Goal: Information Seeking & Learning: Understand process/instructions

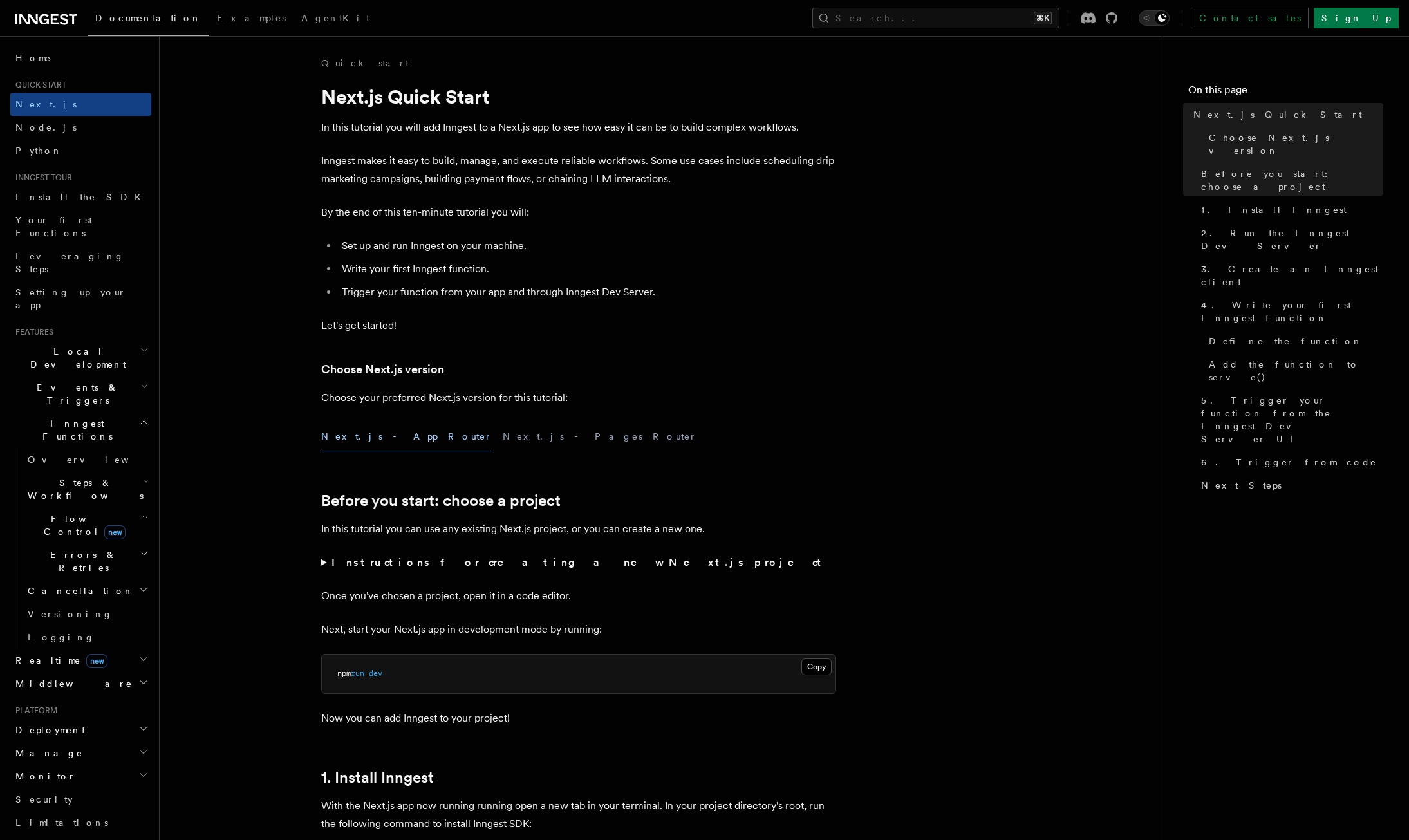
click at [1059, 26] on button "Search... ⌘K" at bounding box center [936, 18] width 247 height 21
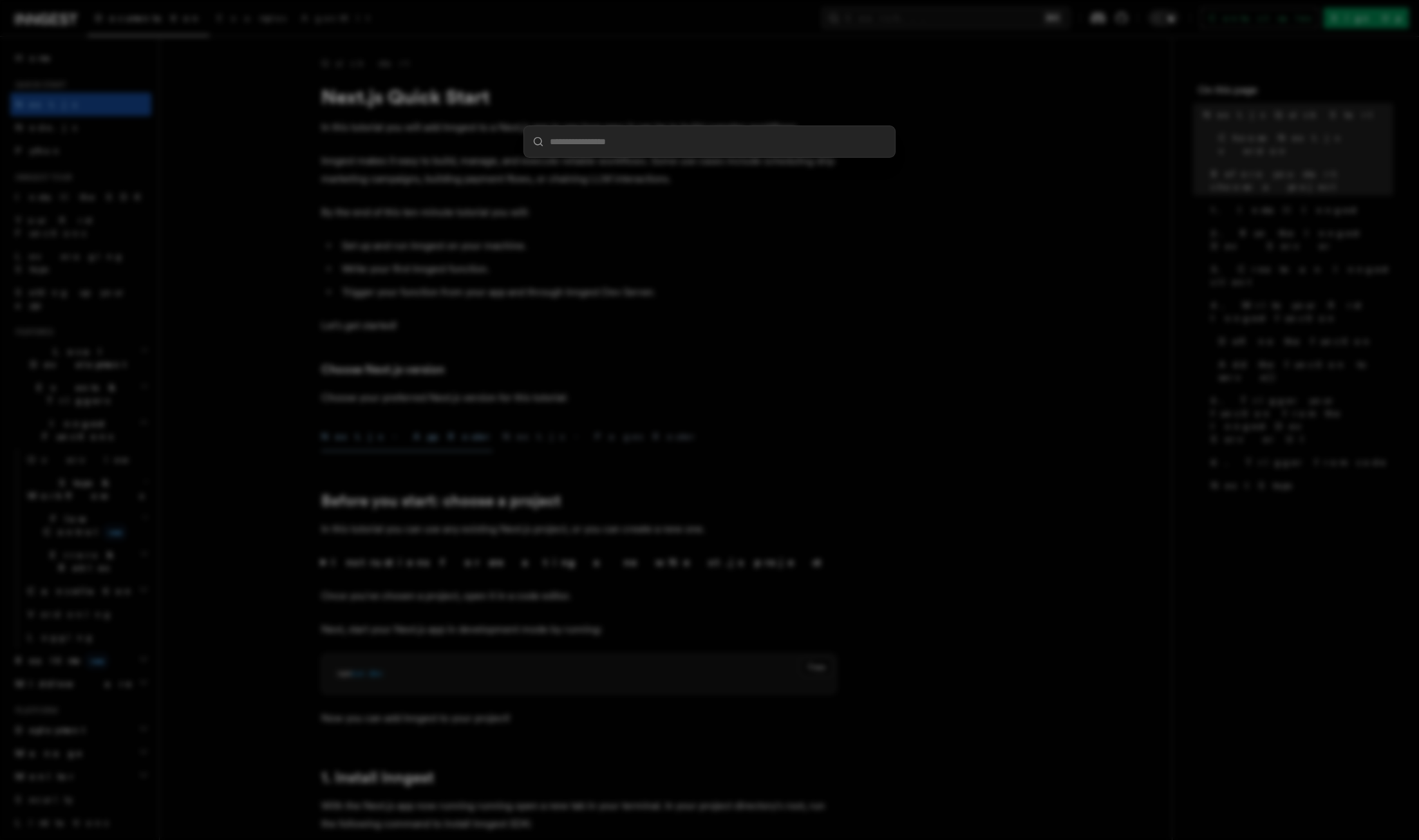
type input "*"
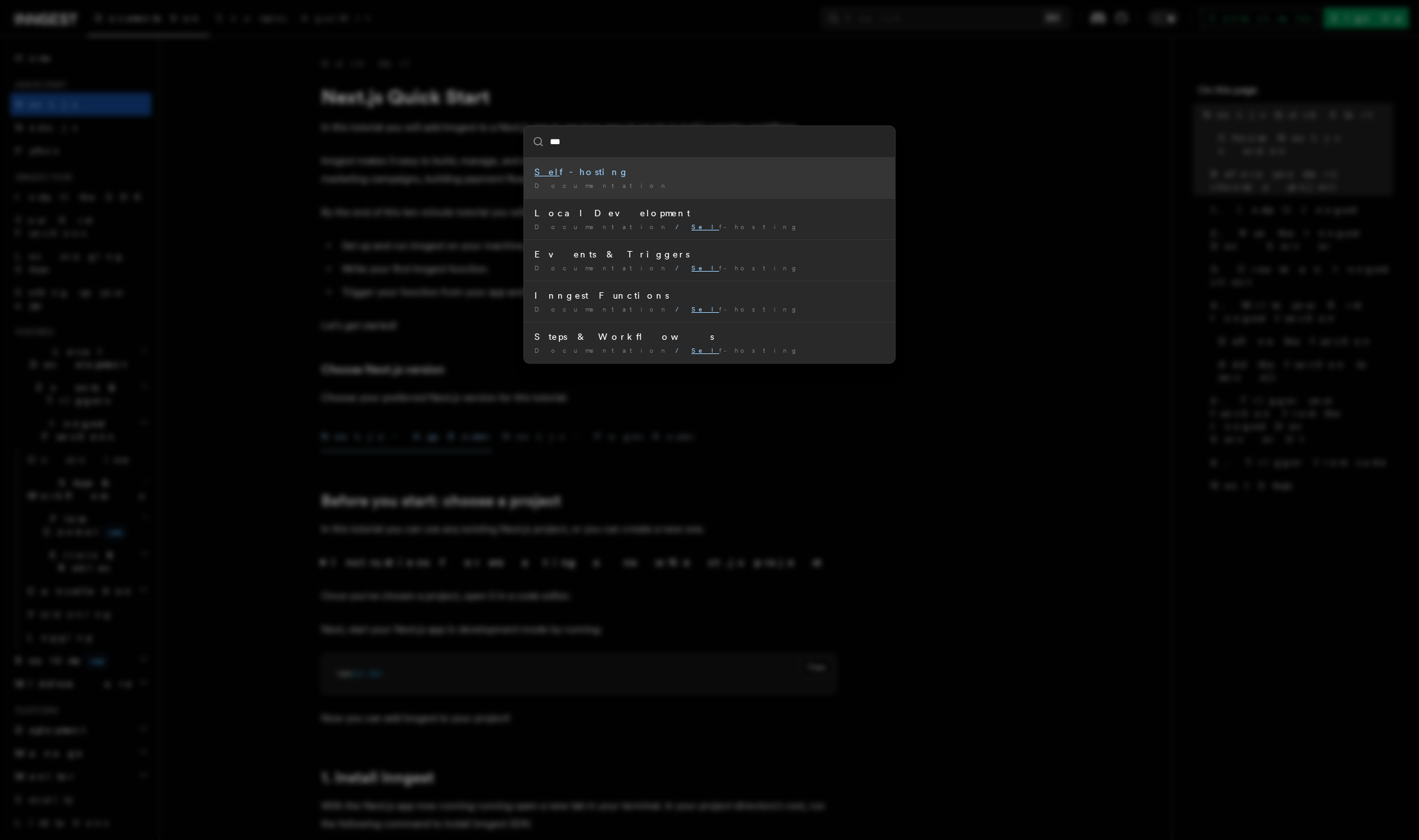
type input "****"
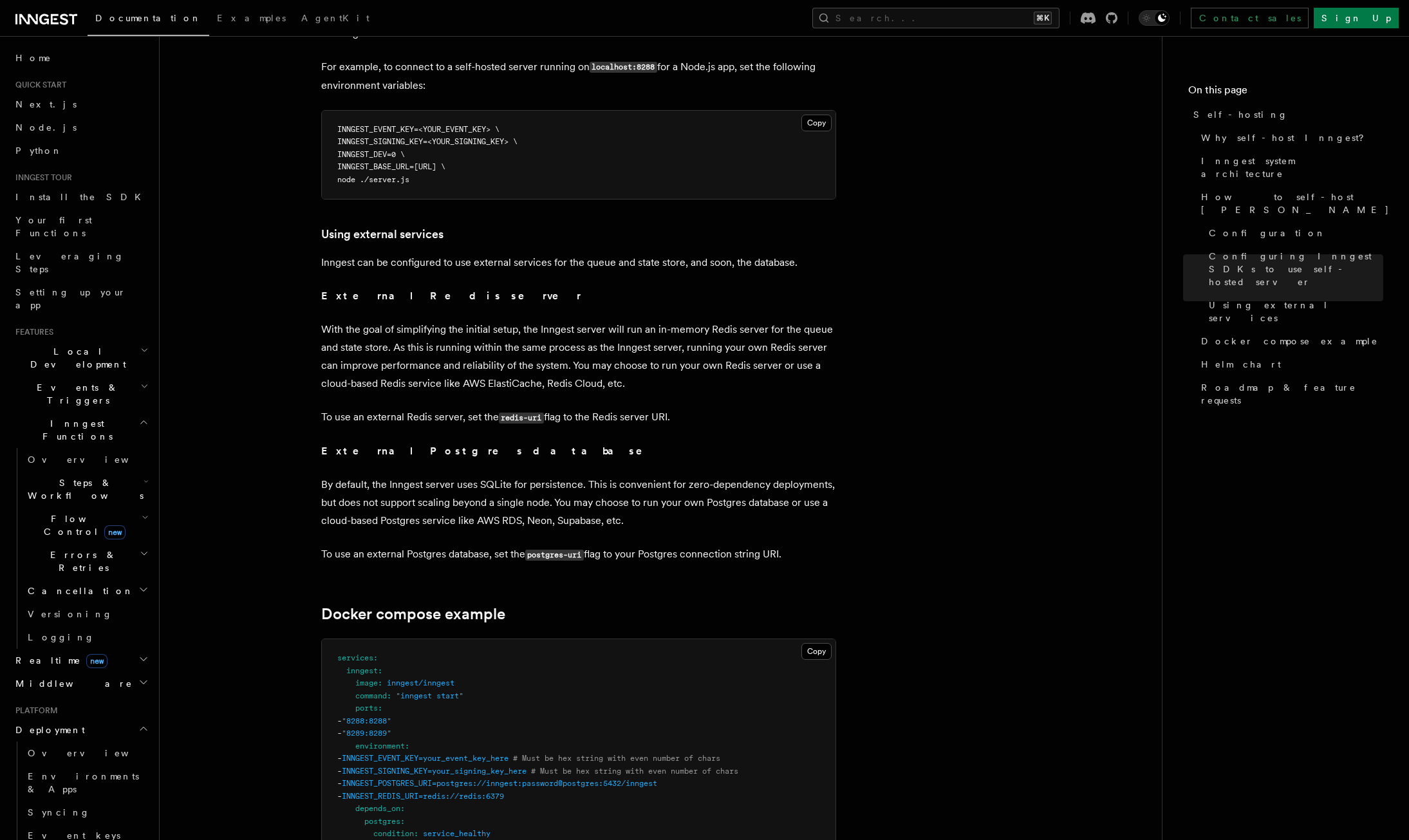
scroll to position [2898, 0]
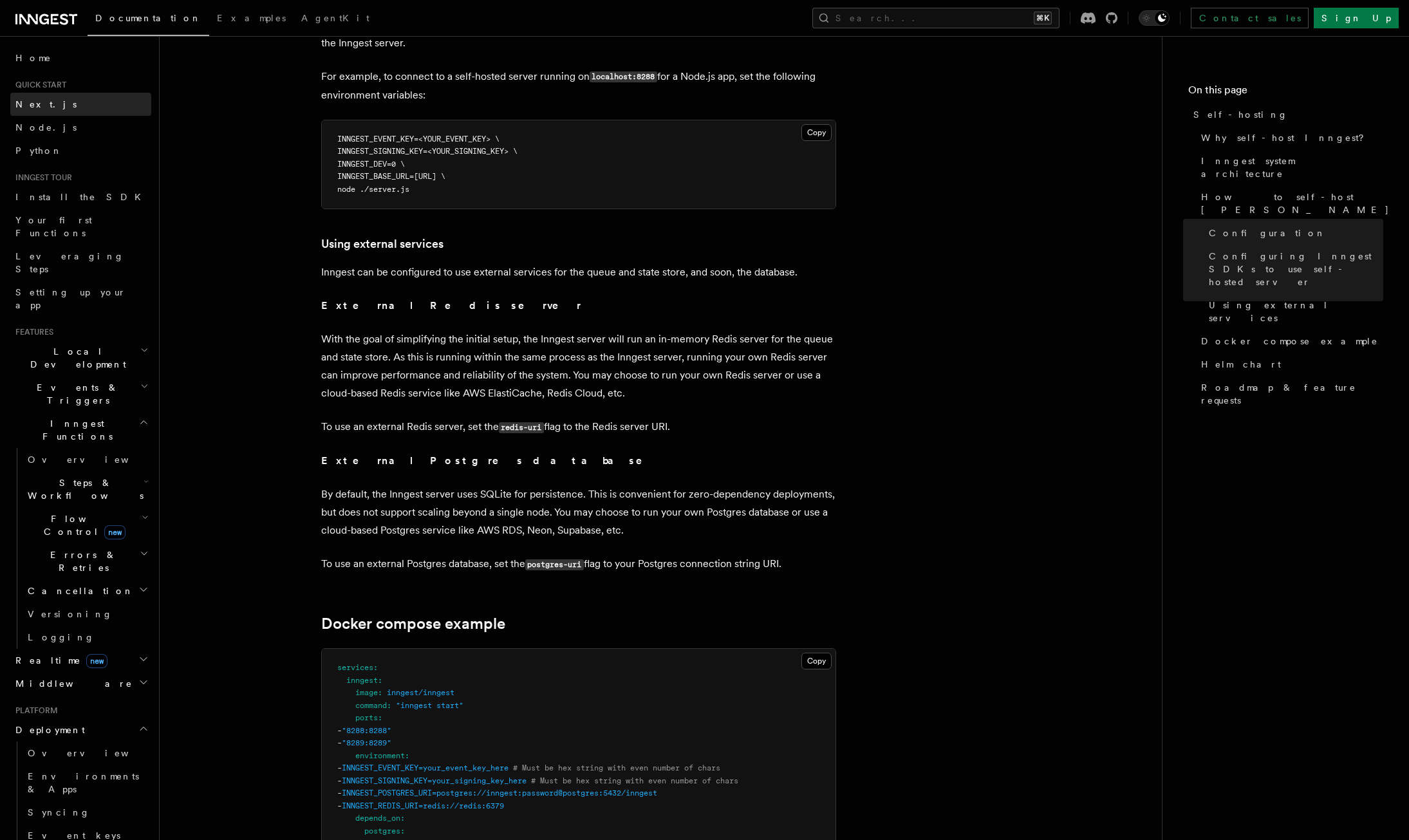
click at [46, 103] on link "Next.js" at bounding box center [81, 105] width 141 height 23
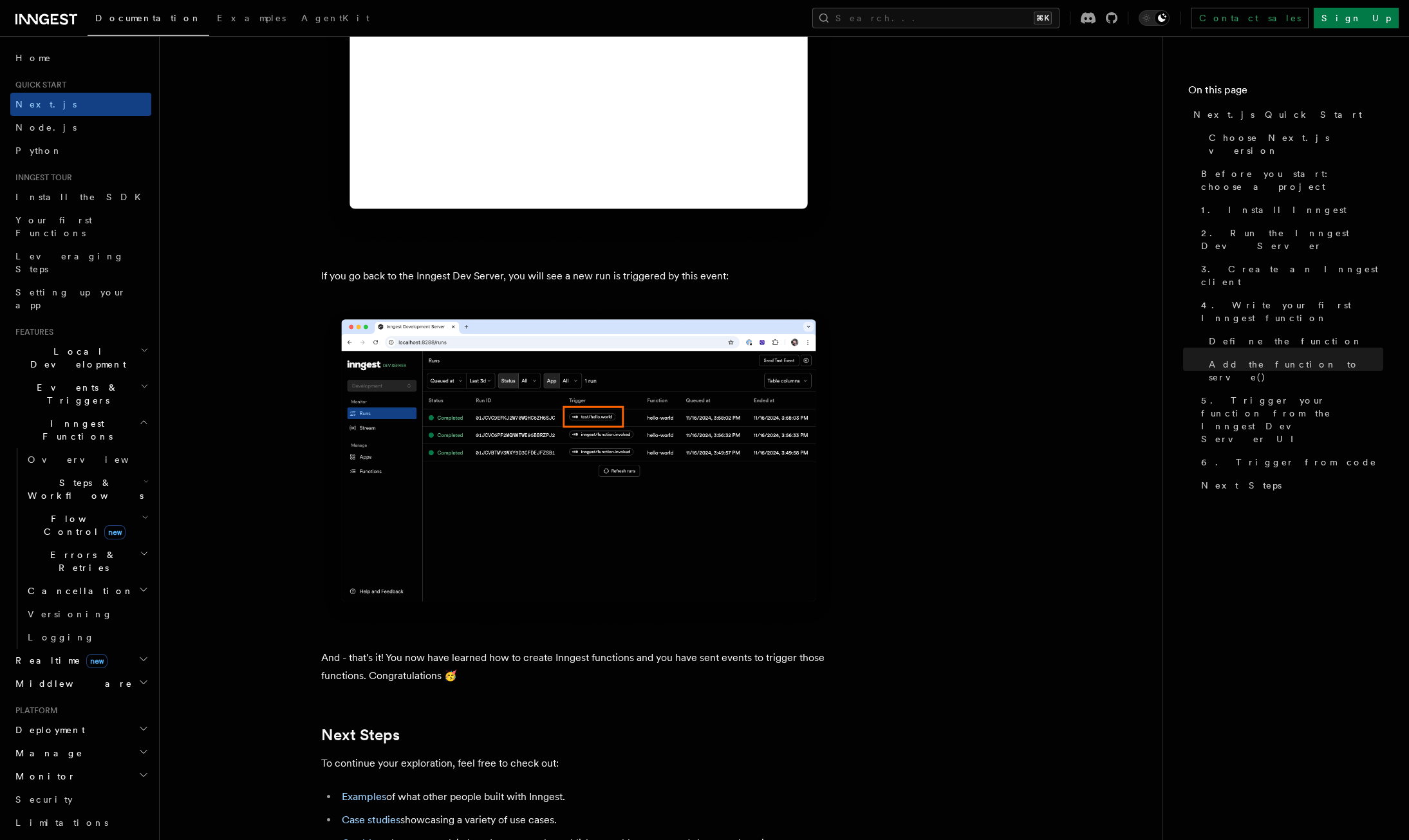
scroll to position [7838, 0]
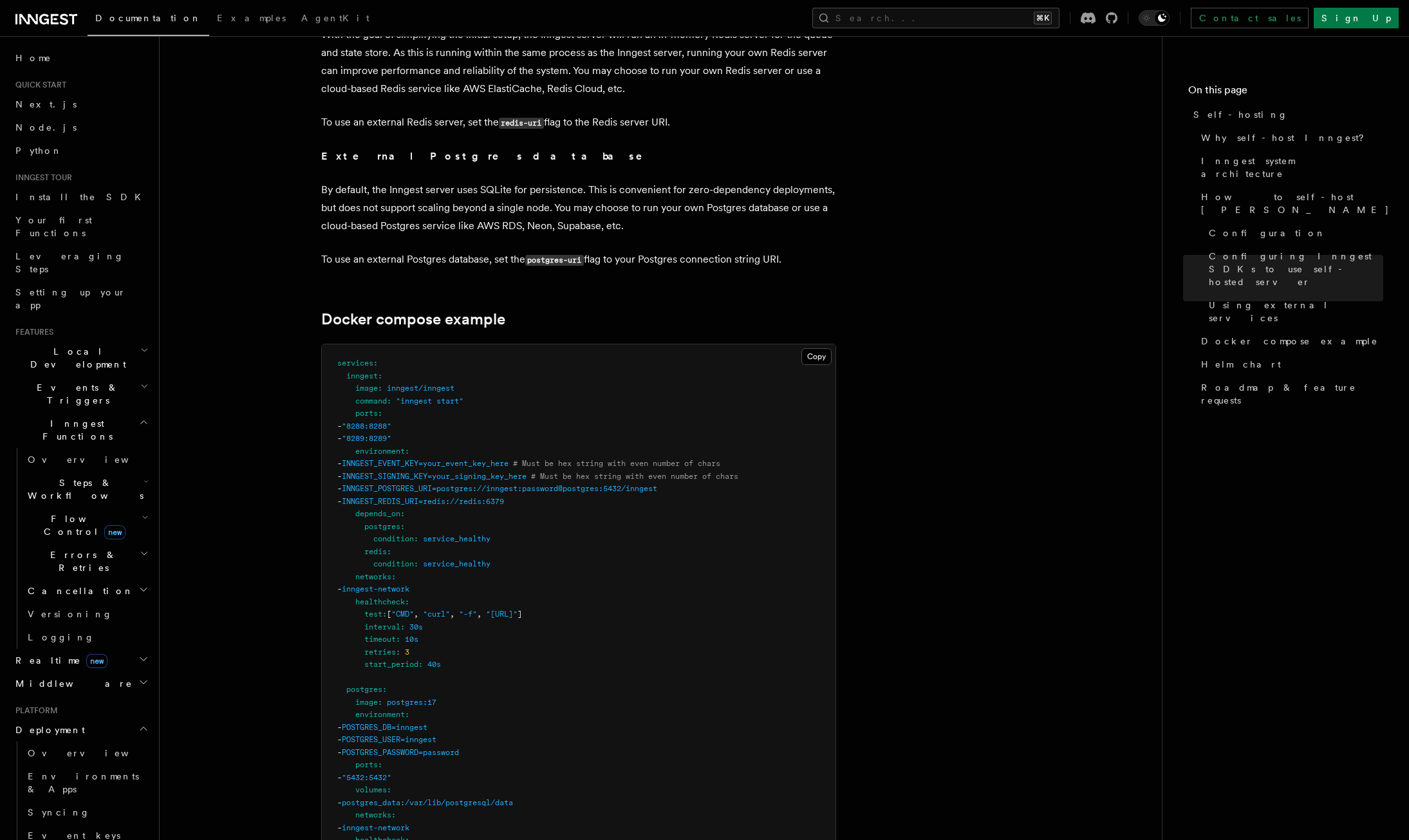
scroll to position [3260, 0]
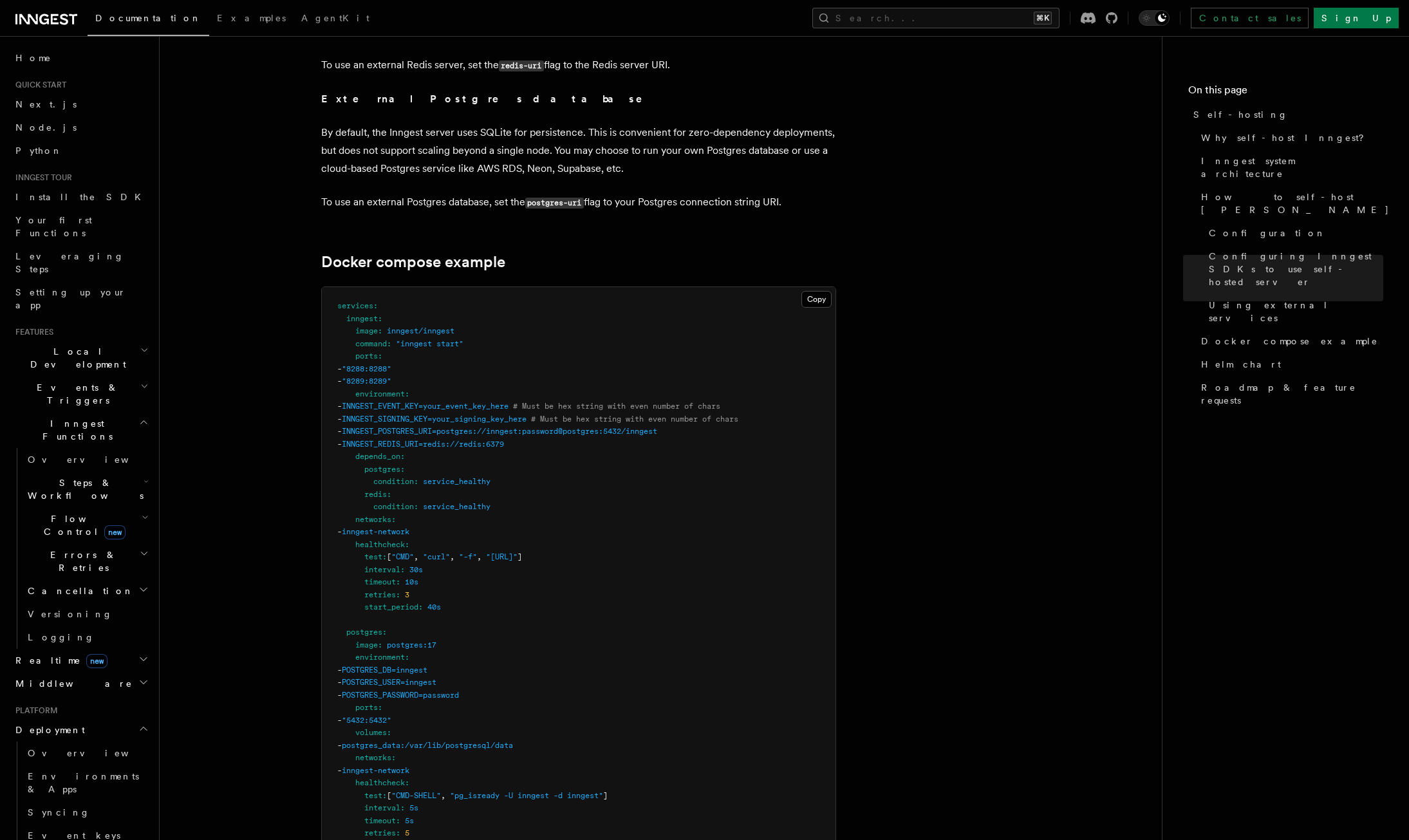
click at [686, 628] on pre "services : inngest : image : inngest/inngest command : "inngest start" ports : …" at bounding box center [579, 714] width 514 height 854
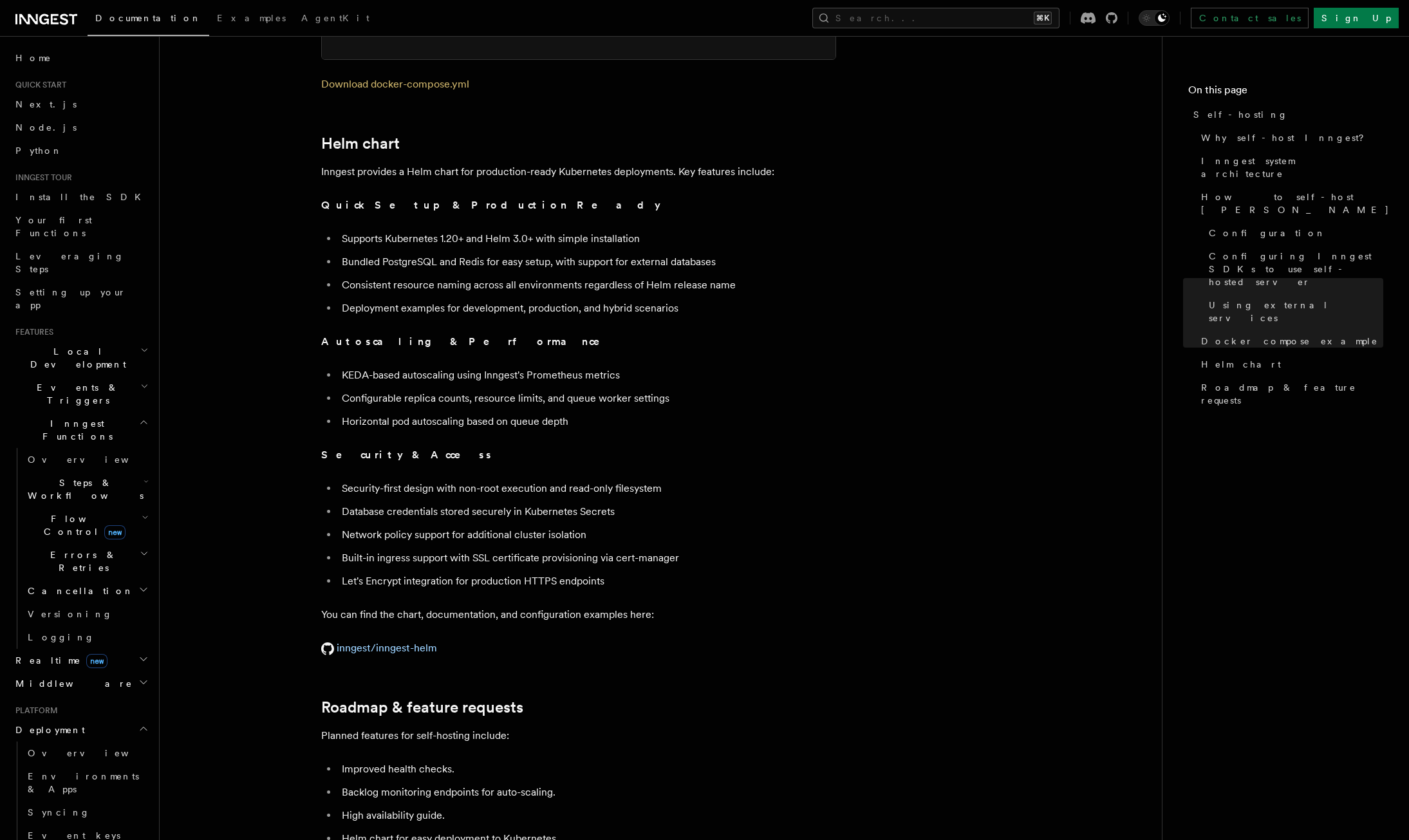
scroll to position [4433, 0]
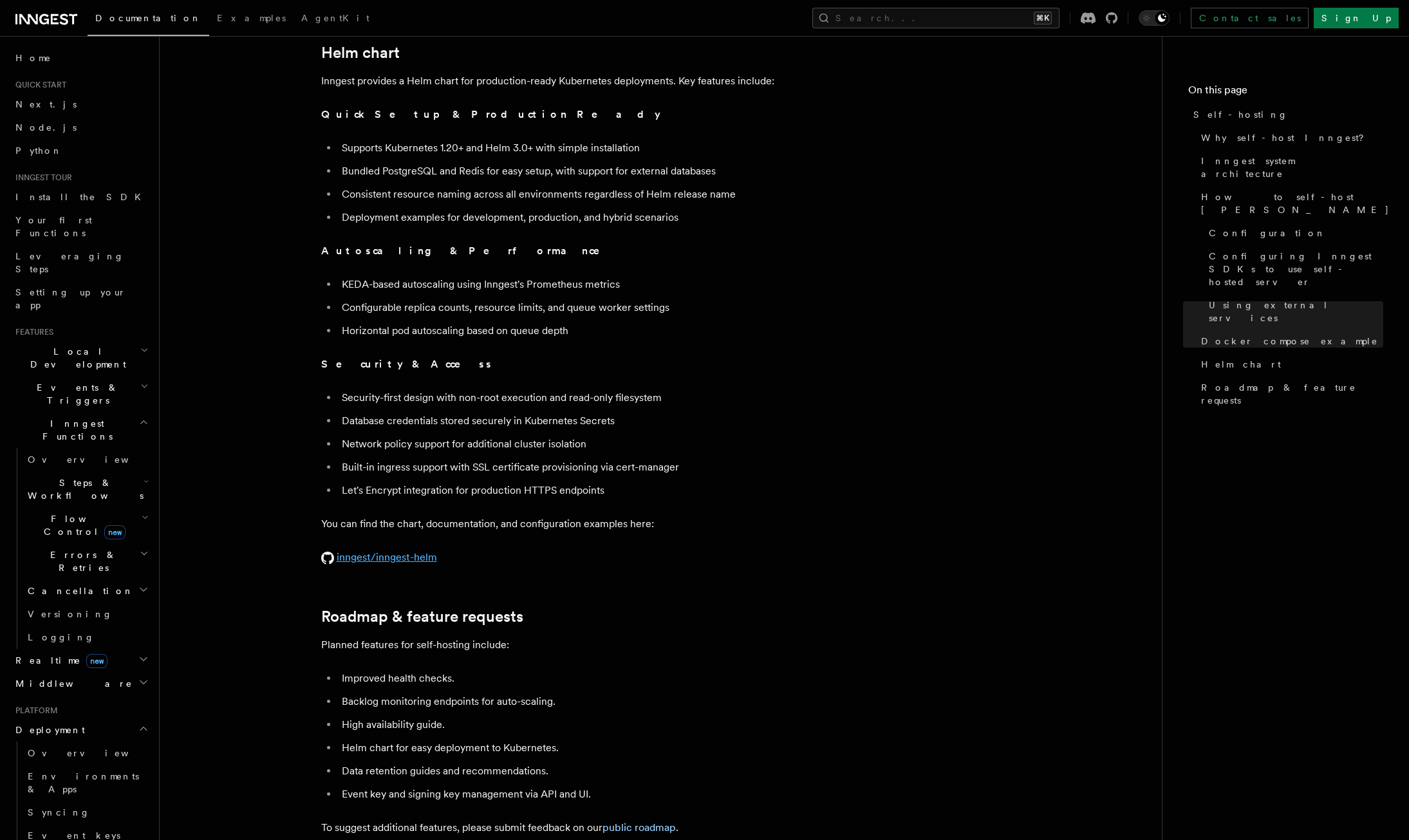
click at [419, 551] on link "inngest/inngest-helm" at bounding box center [379, 557] width 116 height 12
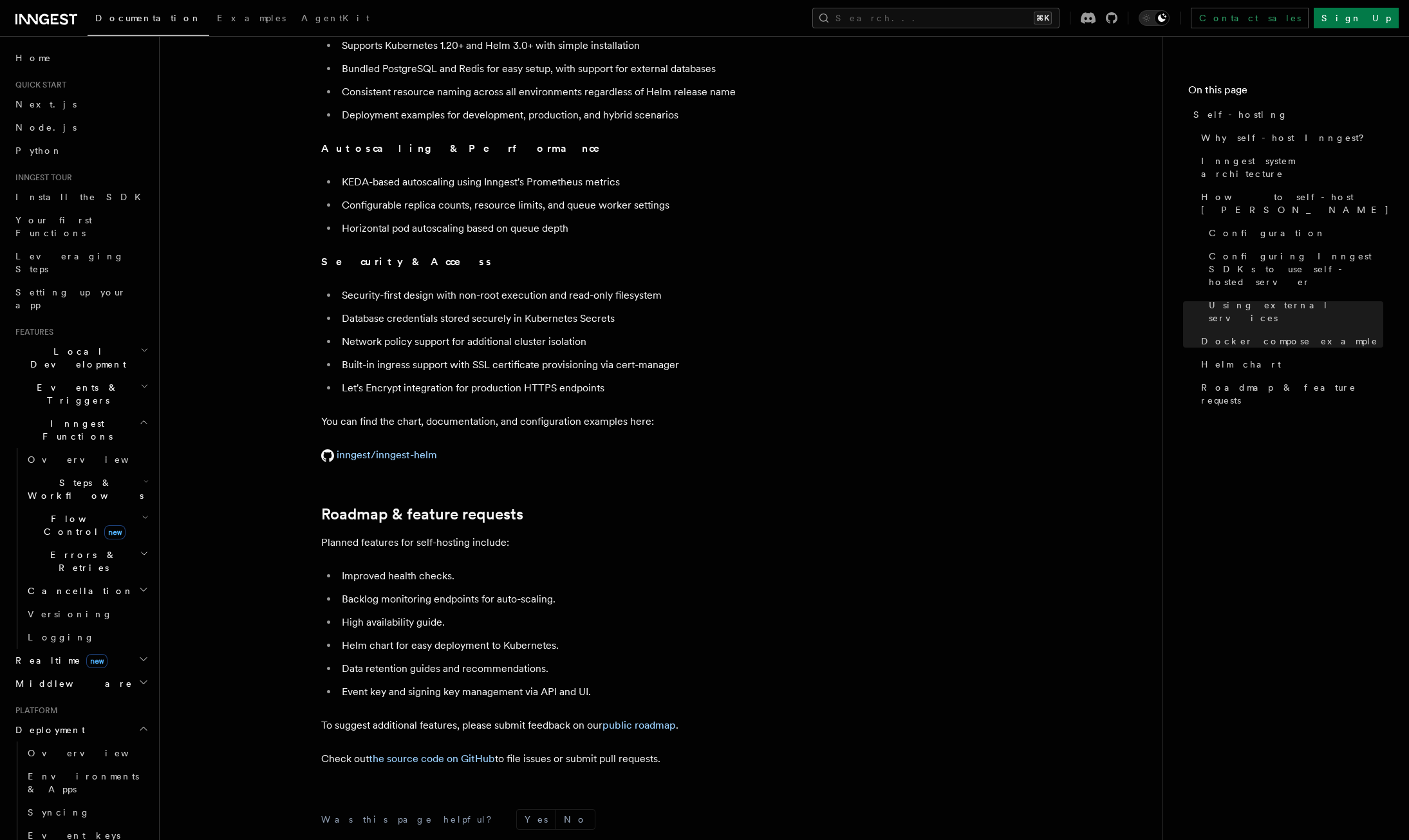
scroll to position [4455, 0]
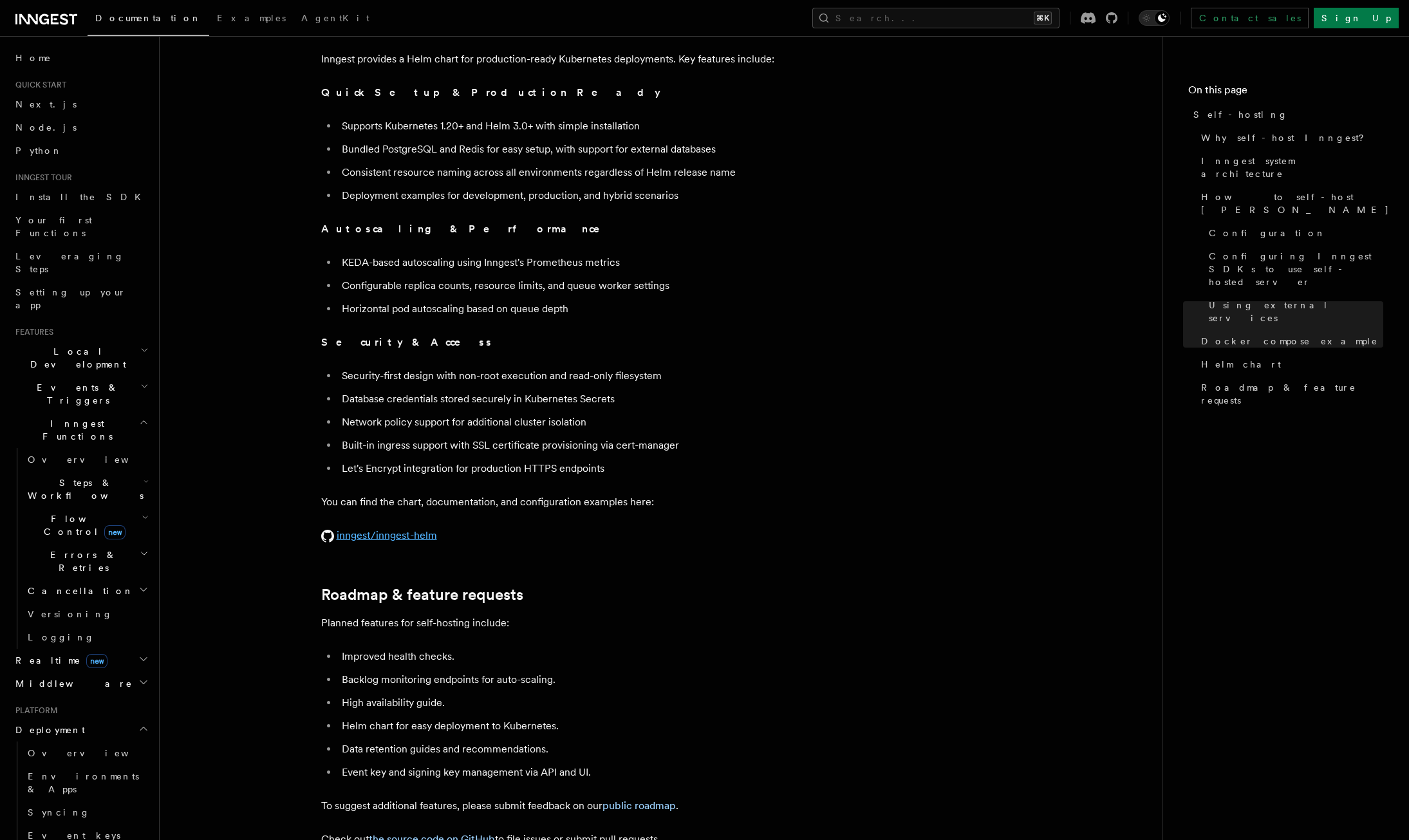
click at [408, 529] on link "inngest/inngest-helm" at bounding box center [379, 536] width 116 height 12
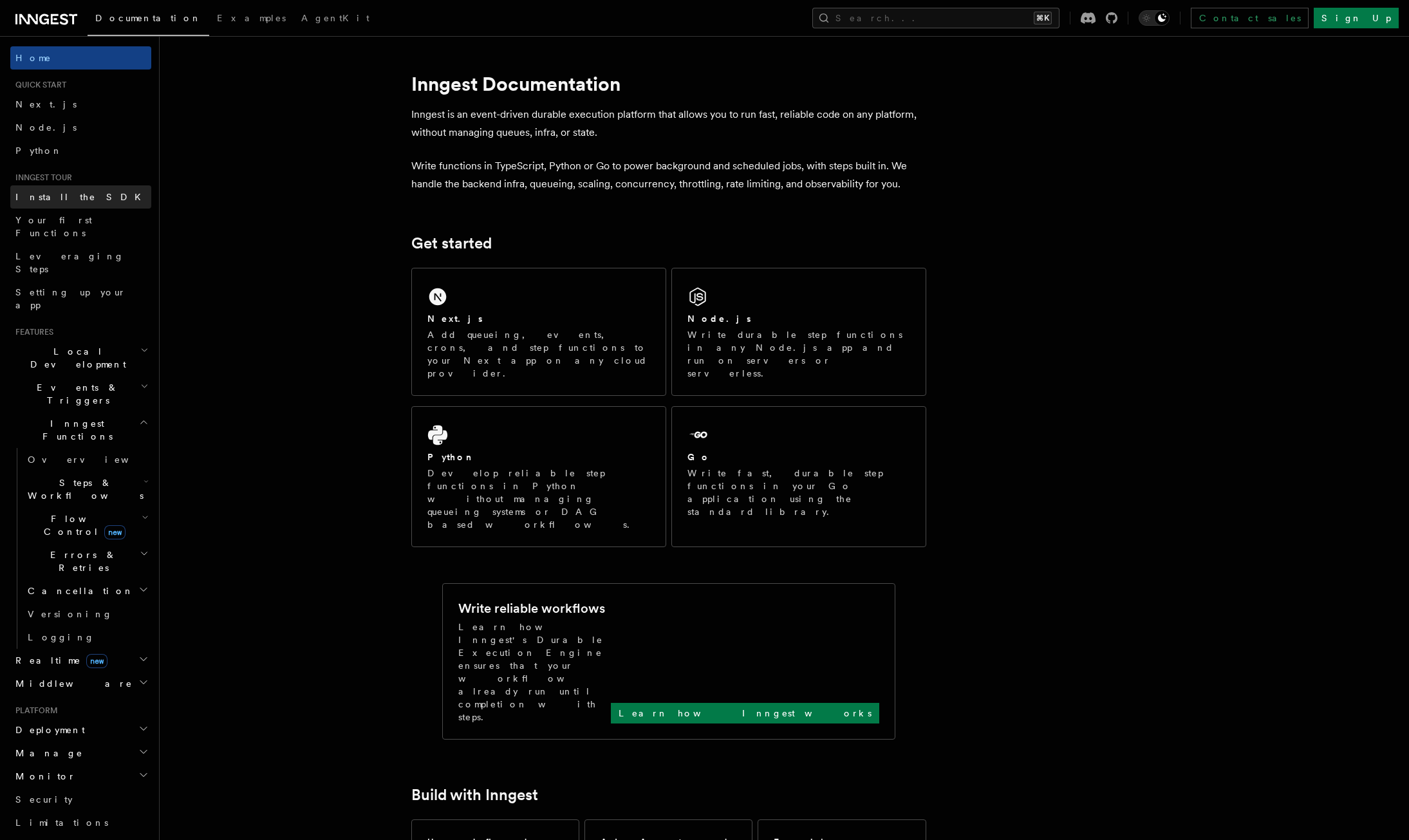
click at [44, 194] on span "Install the SDK" at bounding box center [82, 196] width 133 height 10
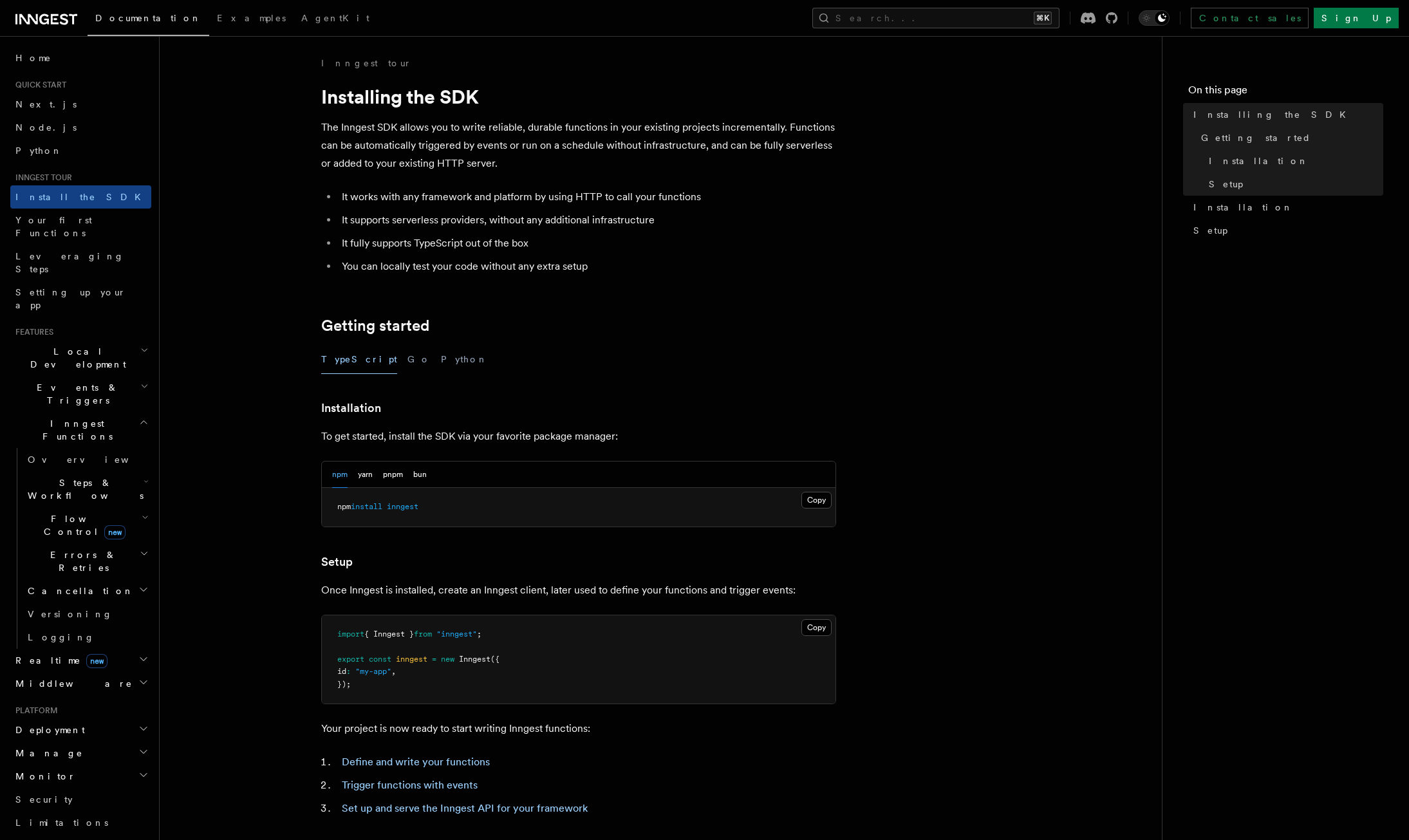
scroll to position [231, 0]
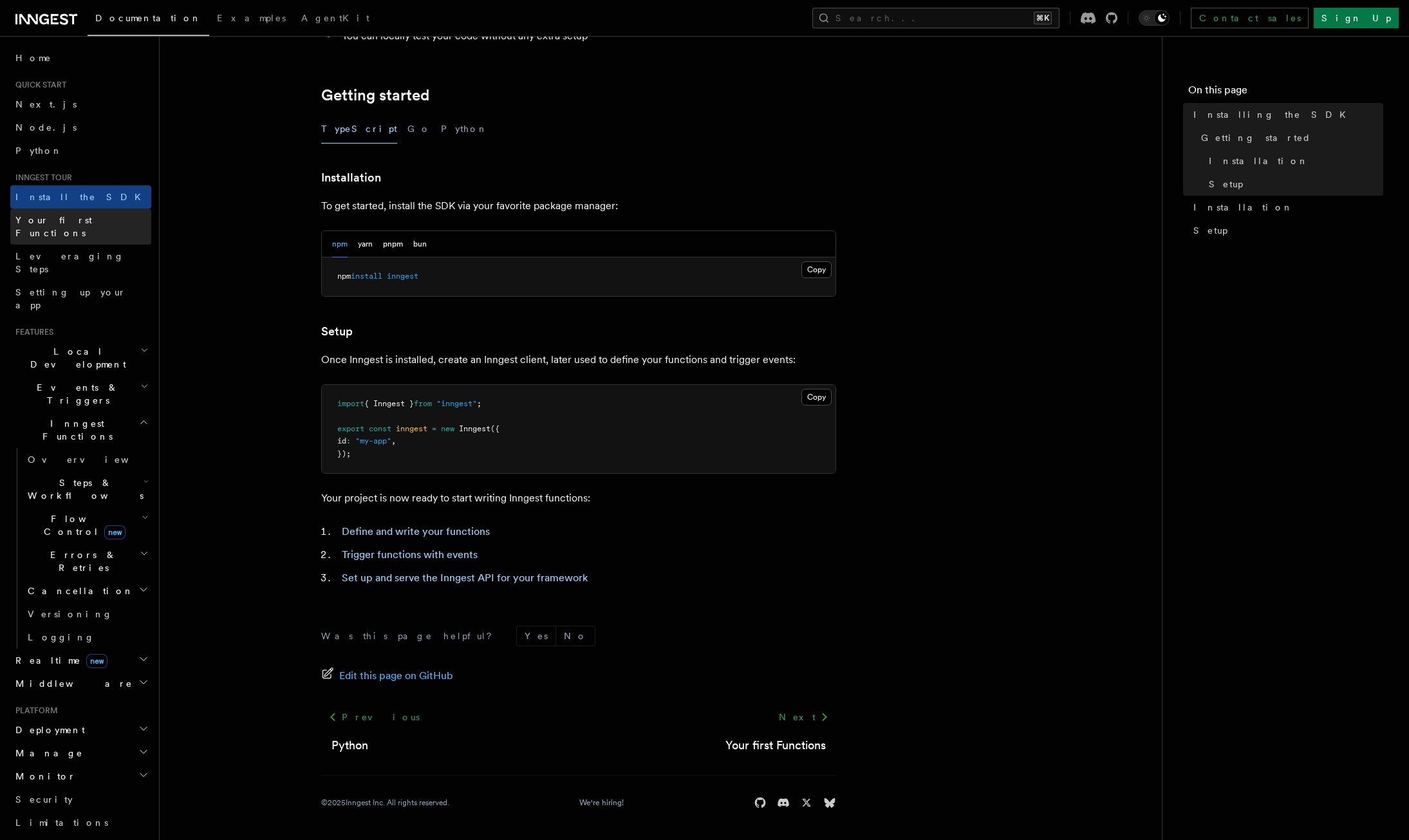
click at [55, 224] on span "Your first Functions" at bounding box center [54, 226] width 77 height 23
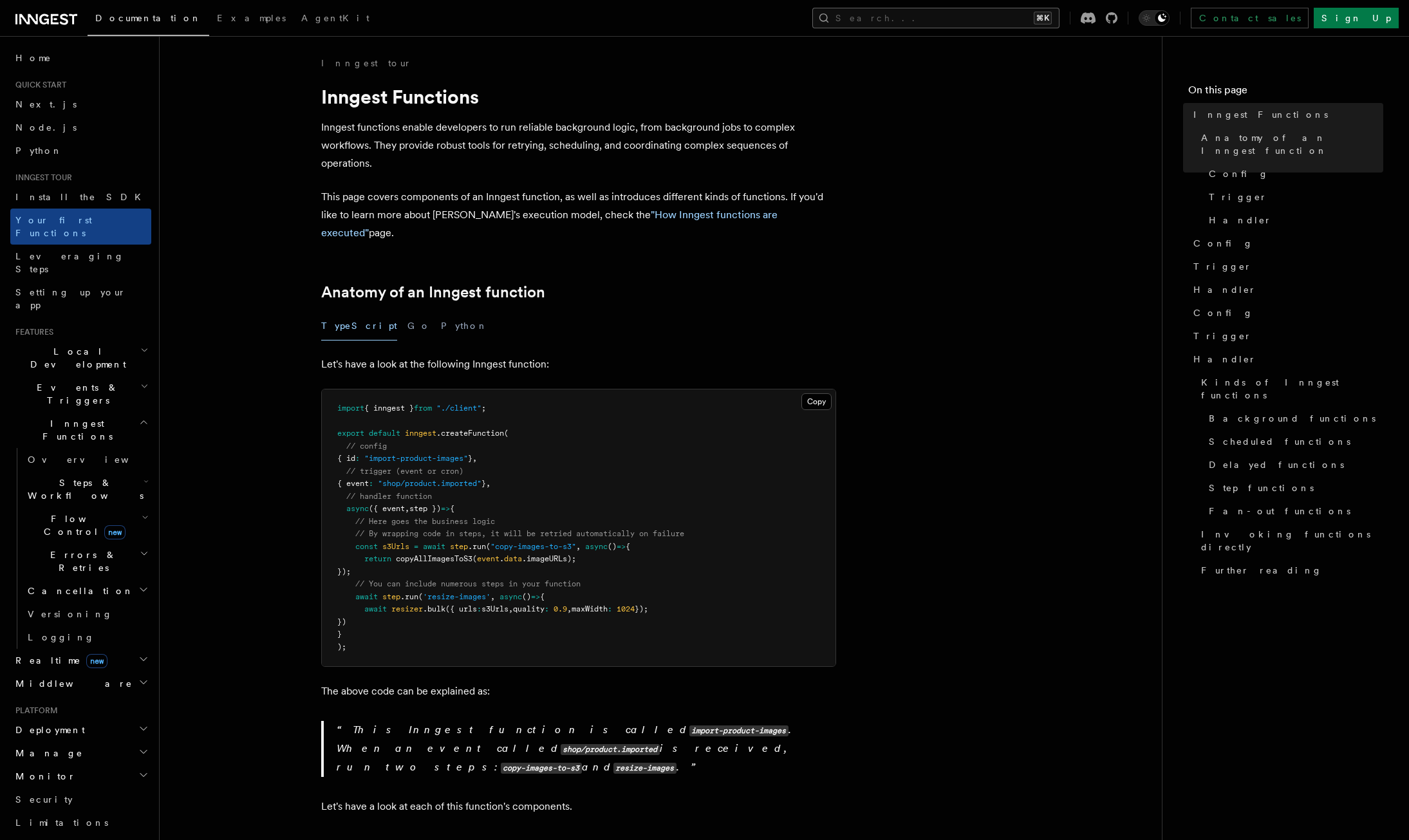
click at [1009, 13] on button "Search... ⌘K" at bounding box center [936, 18] width 247 height 21
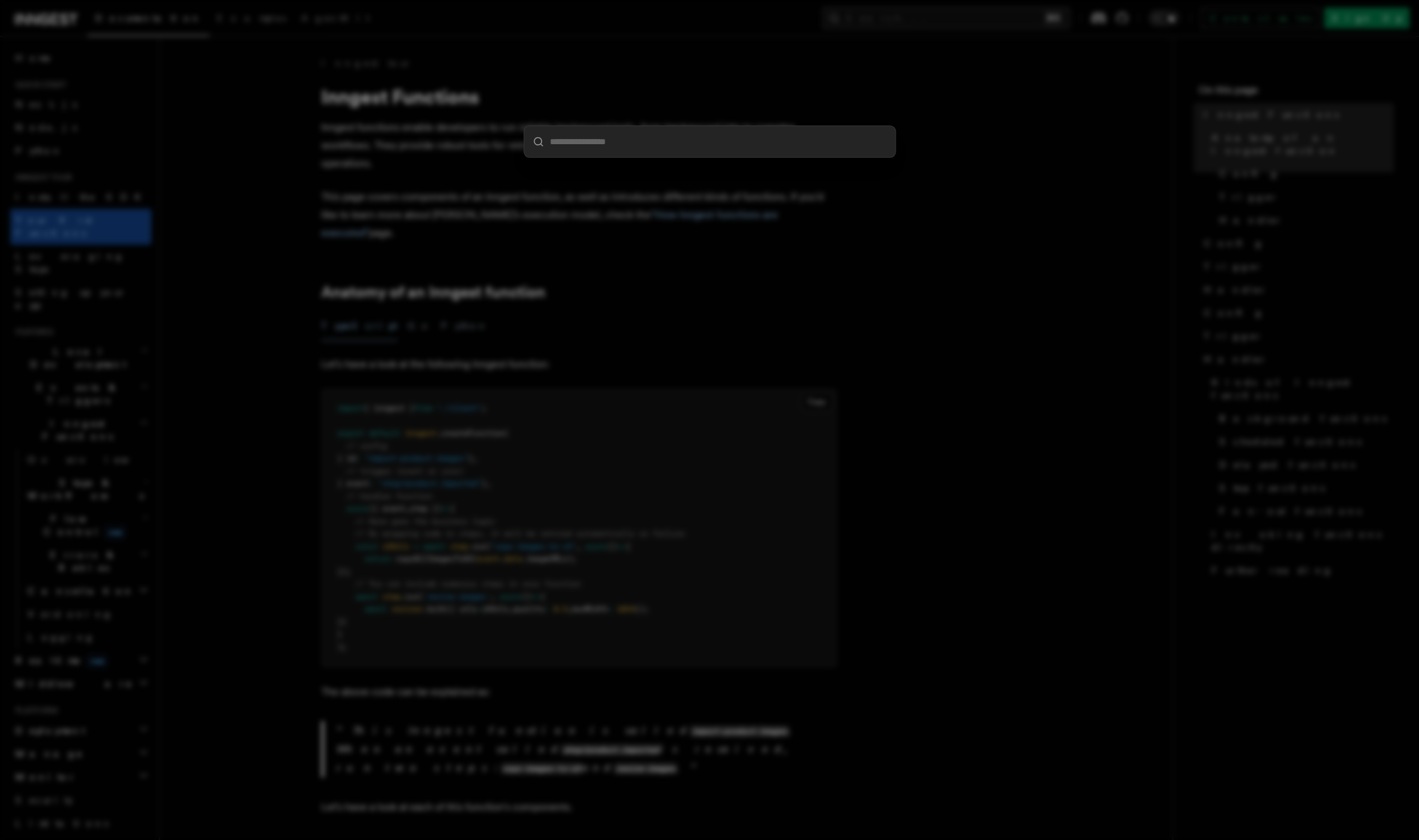
click at [1009, 13] on div at bounding box center [710, 420] width 1419 height 840
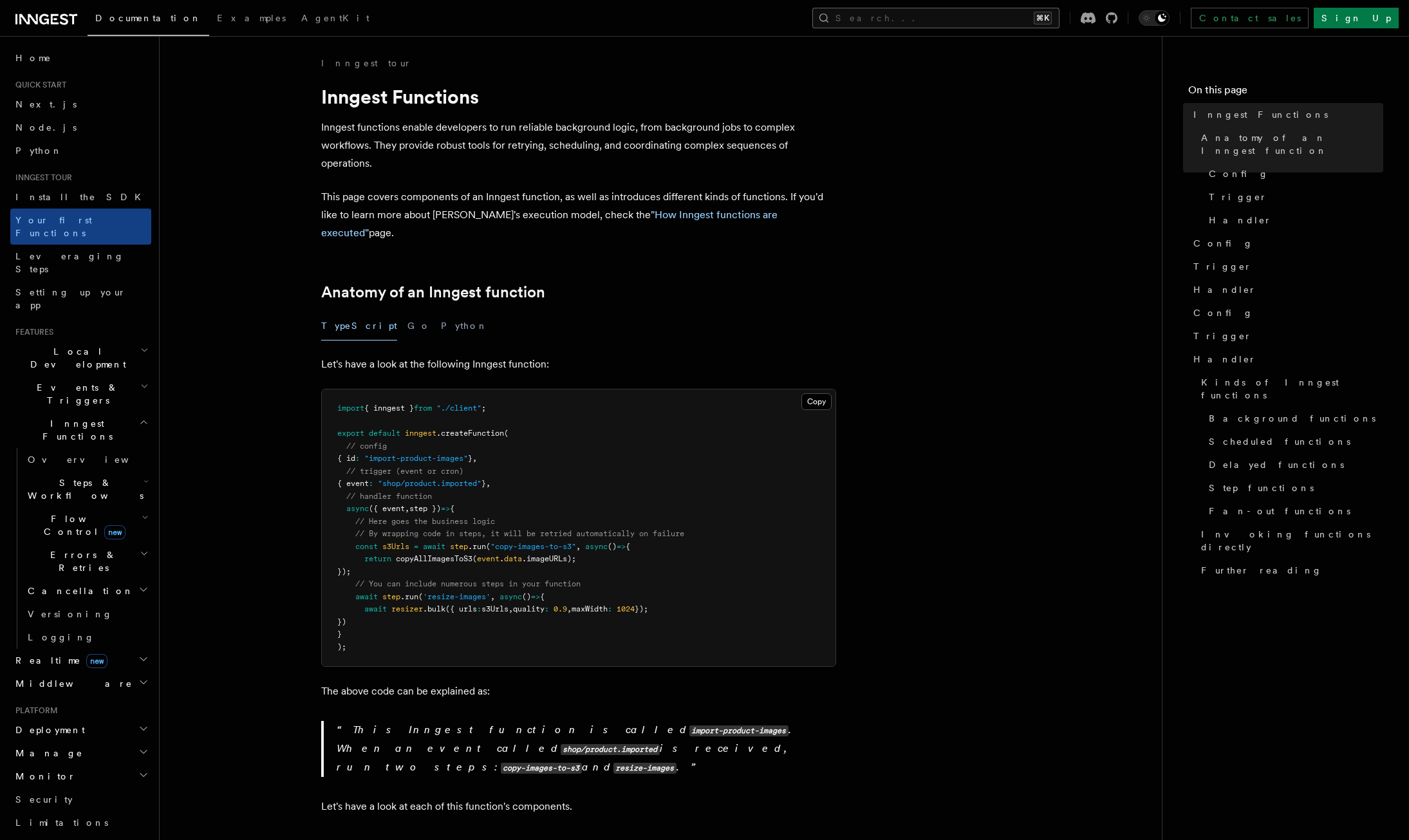
click at [1005, 25] on button "Search... ⌘K" at bounding box center [936, 18] width 247 height 21
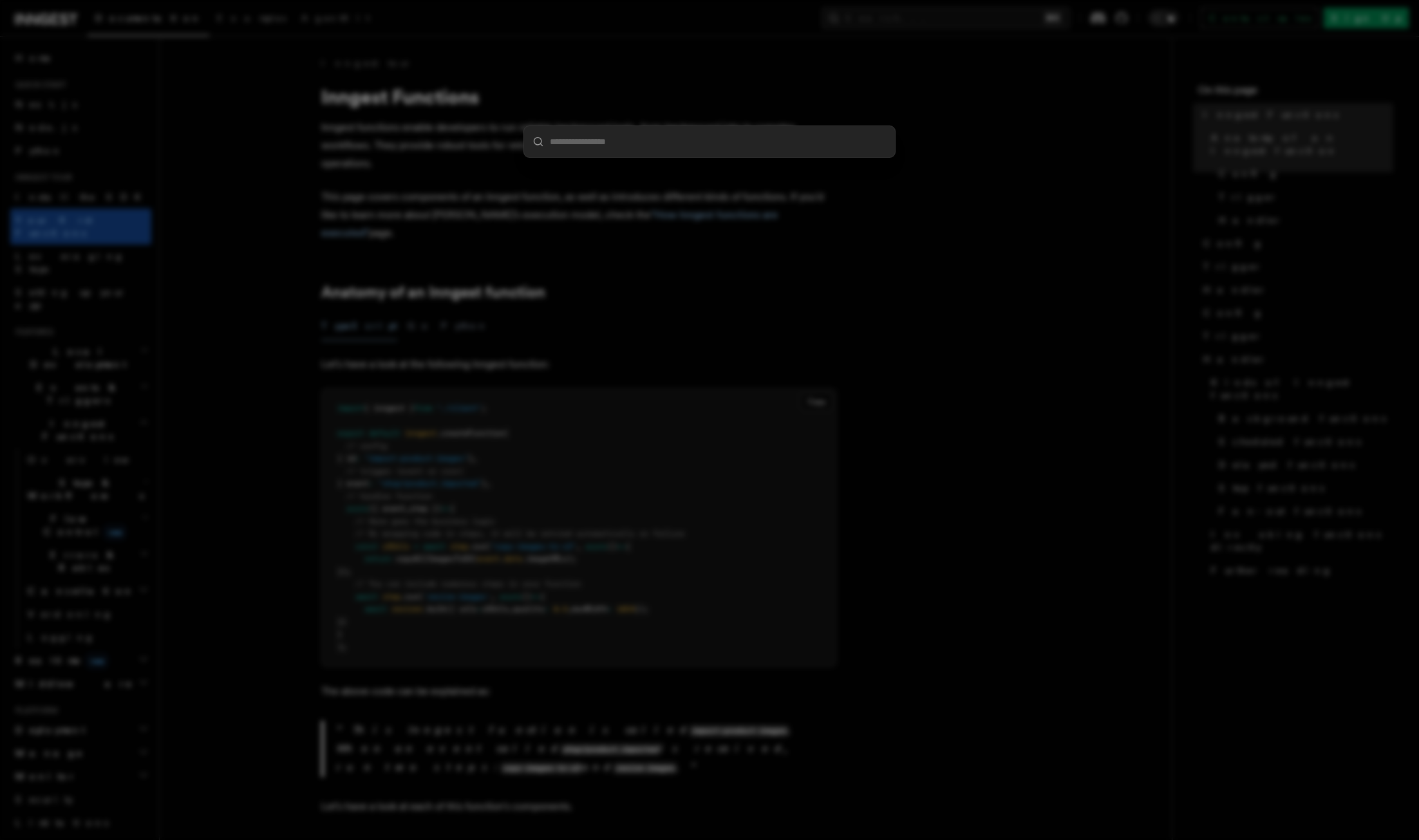
click at [894, 334] on div at bounding box center [710, 420] width 1419 height 840
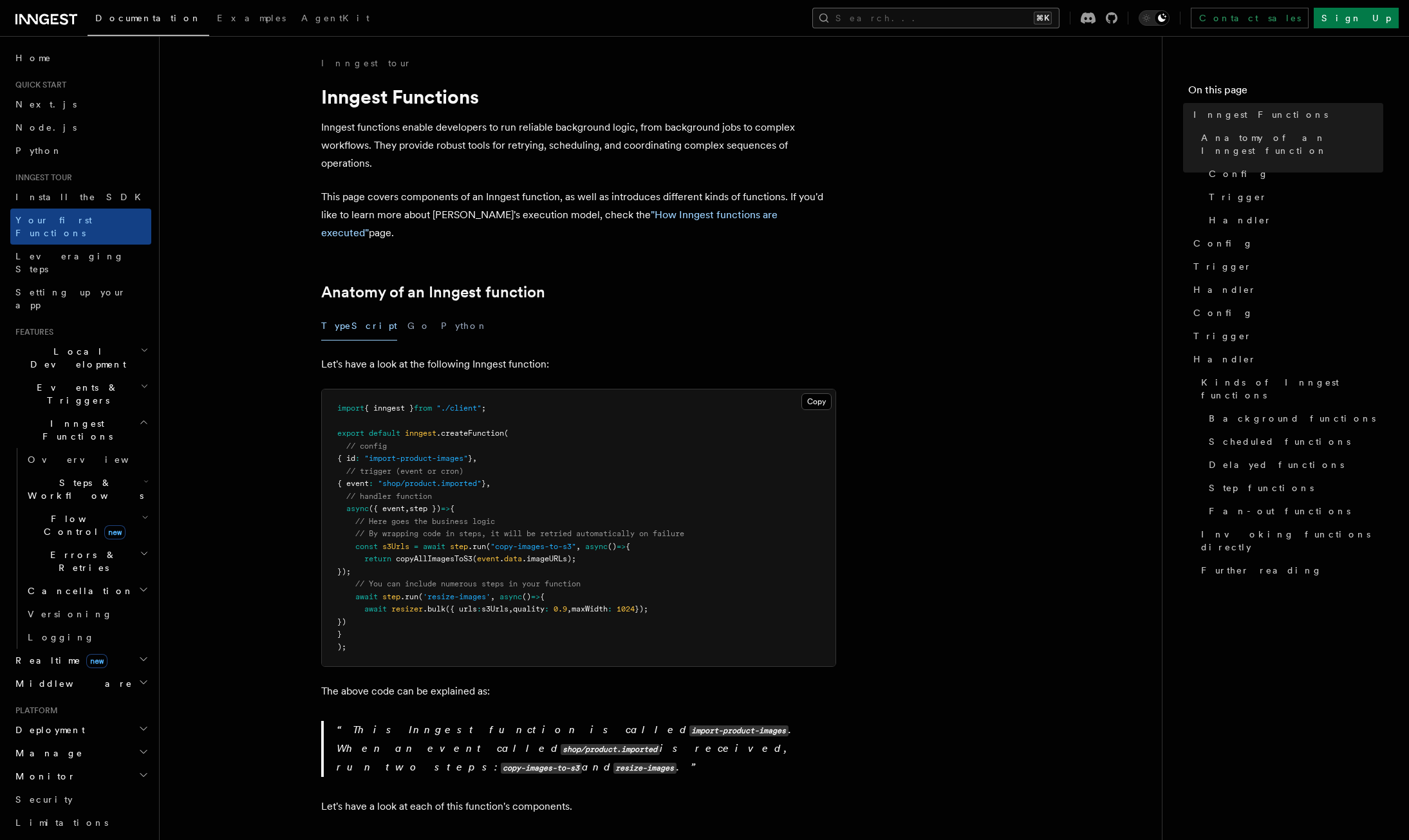
click at [921, 19] on button "Search... ⌘K" at bounding box center [936, 18] width 247 height 21
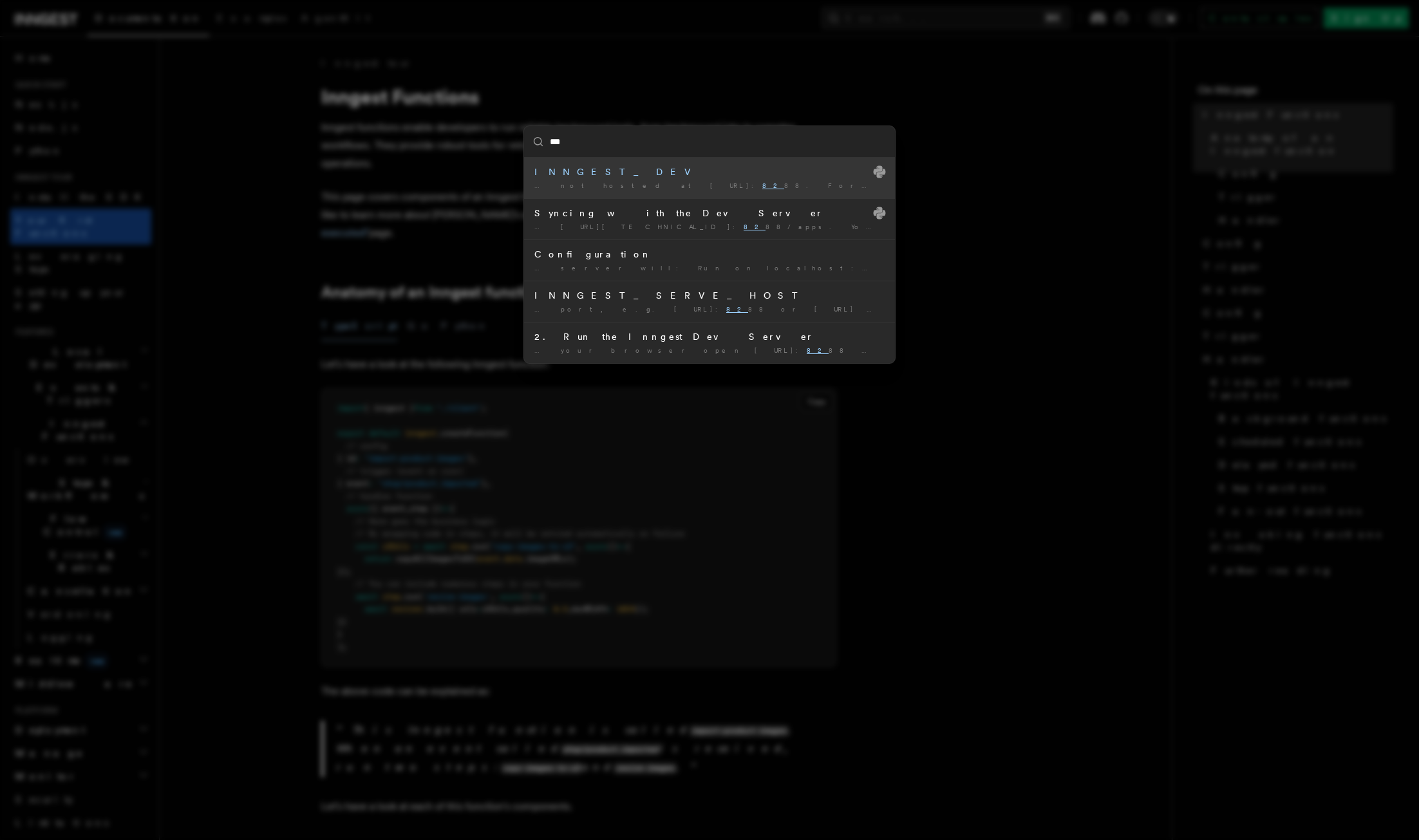
type input "****"
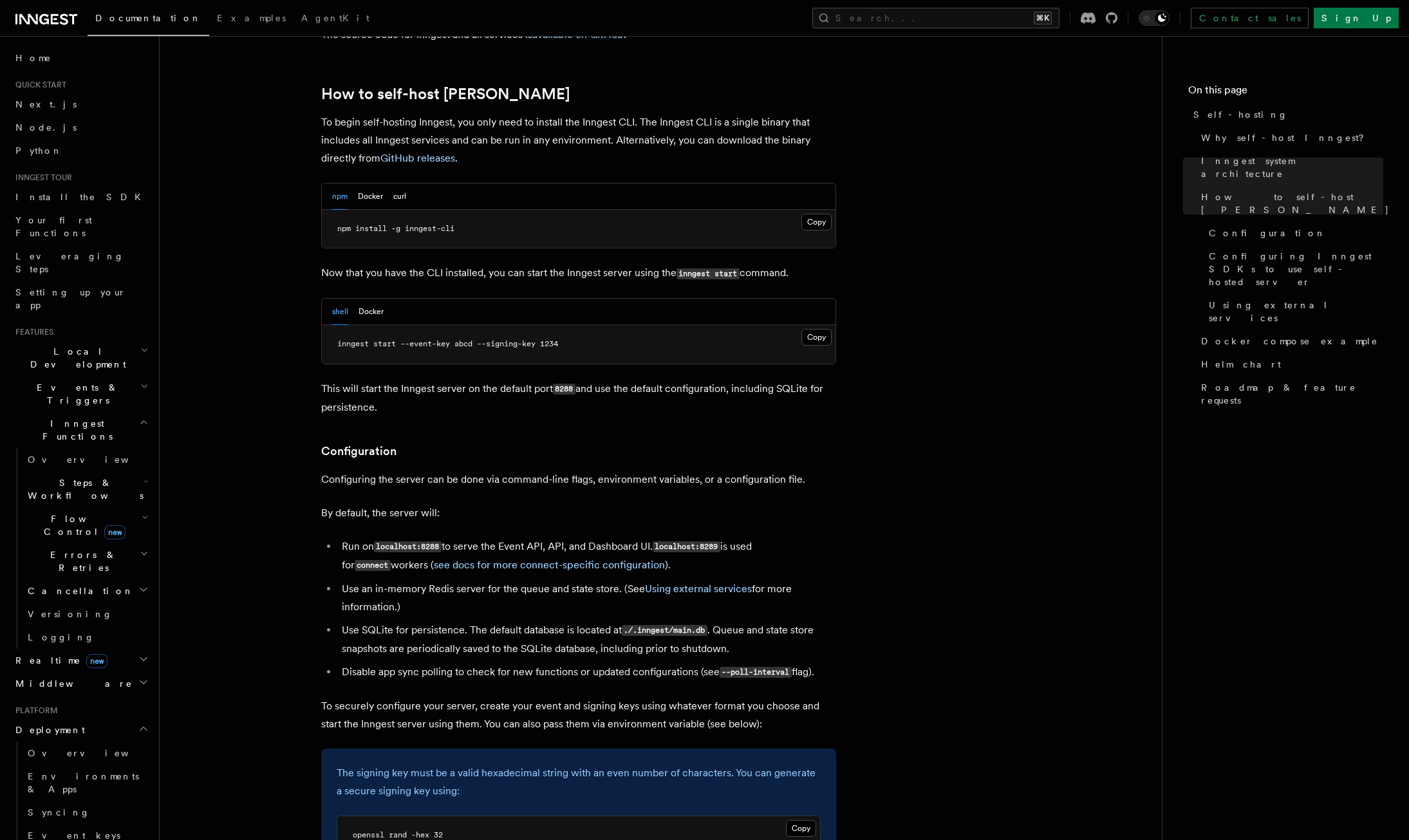
scroll to position [1302, 0]
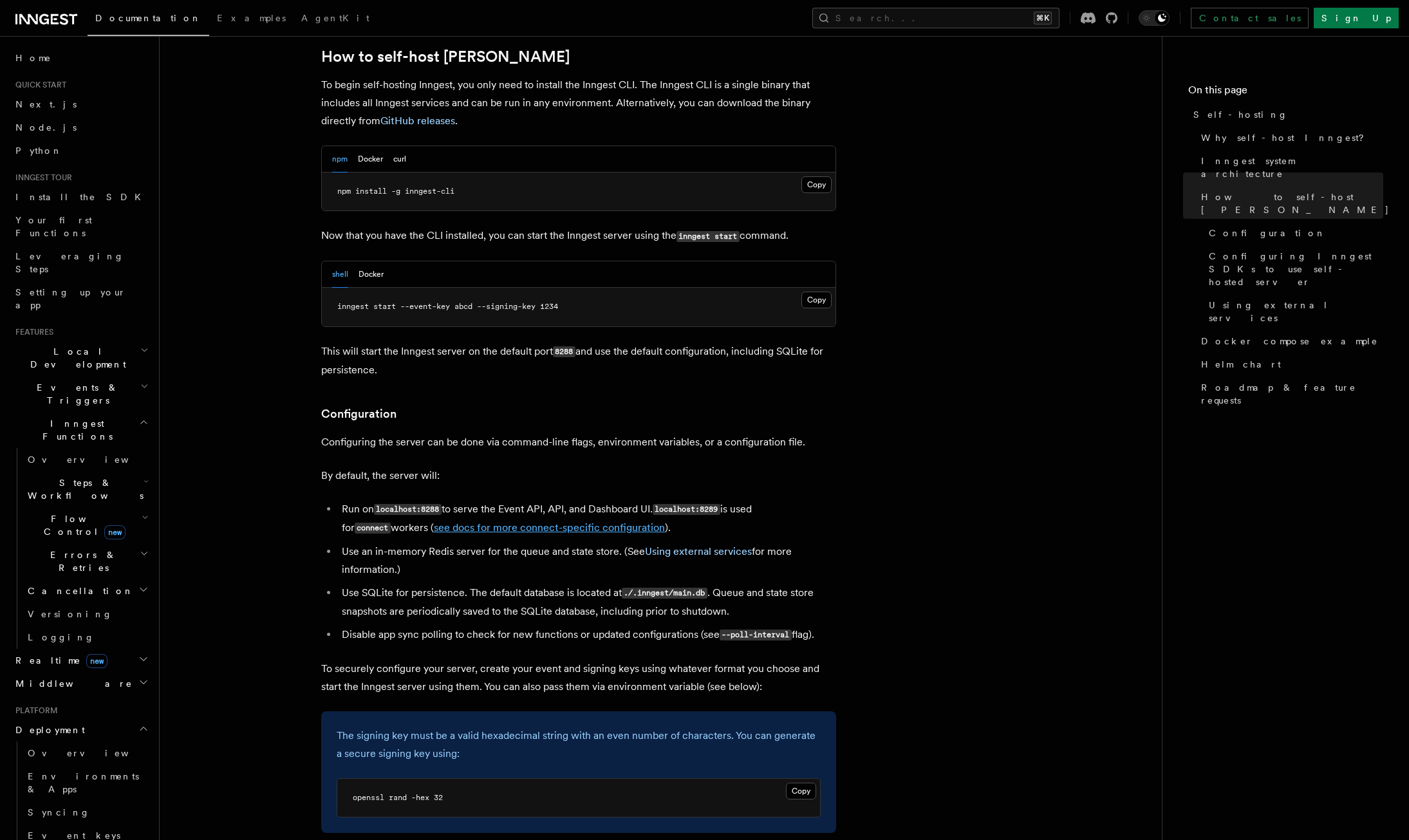
click at [503, 521] on link "see docs for more connect-specific configuration" at bounding box center [549, 527] width 231 height 12
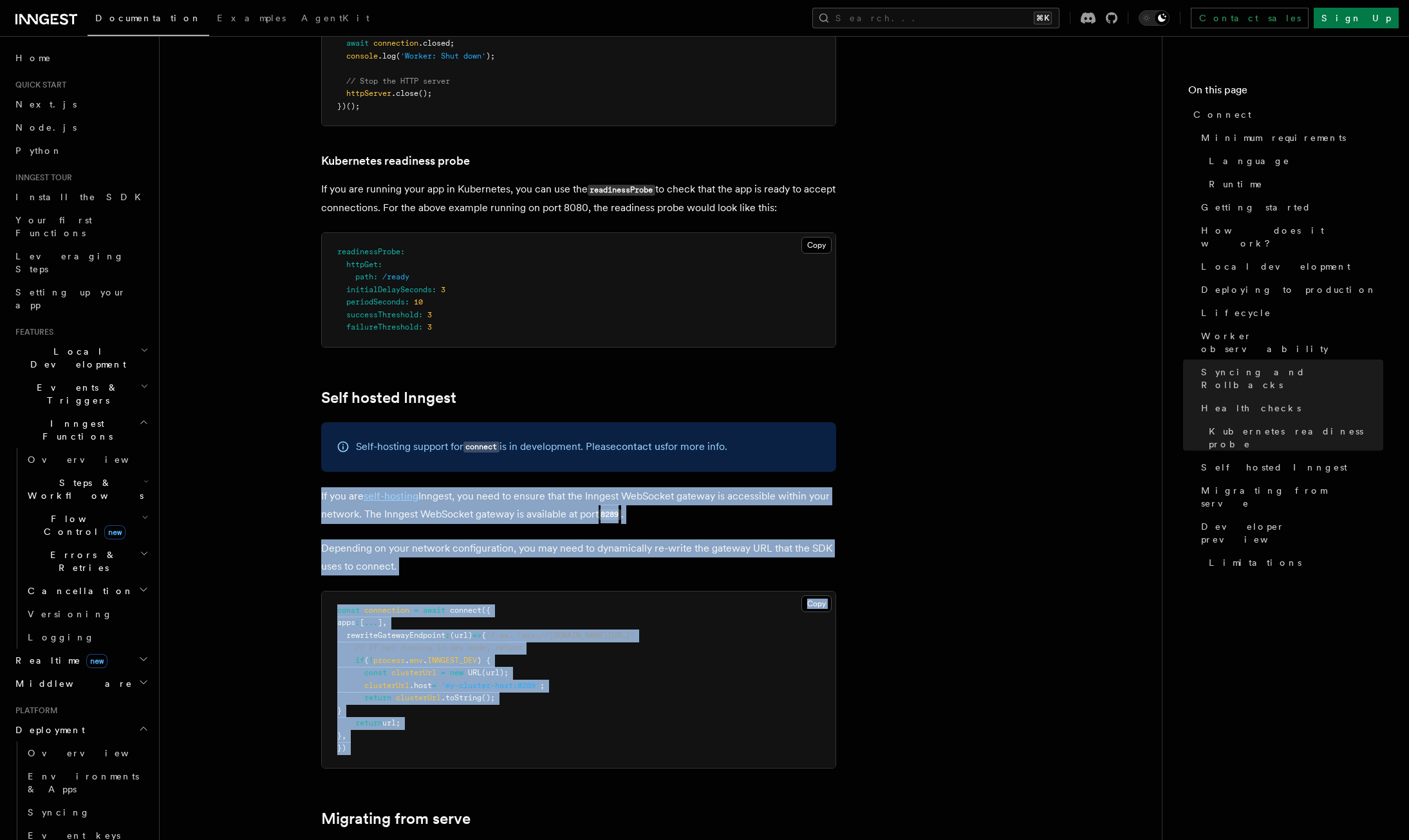
scroll to position [6161, 0]
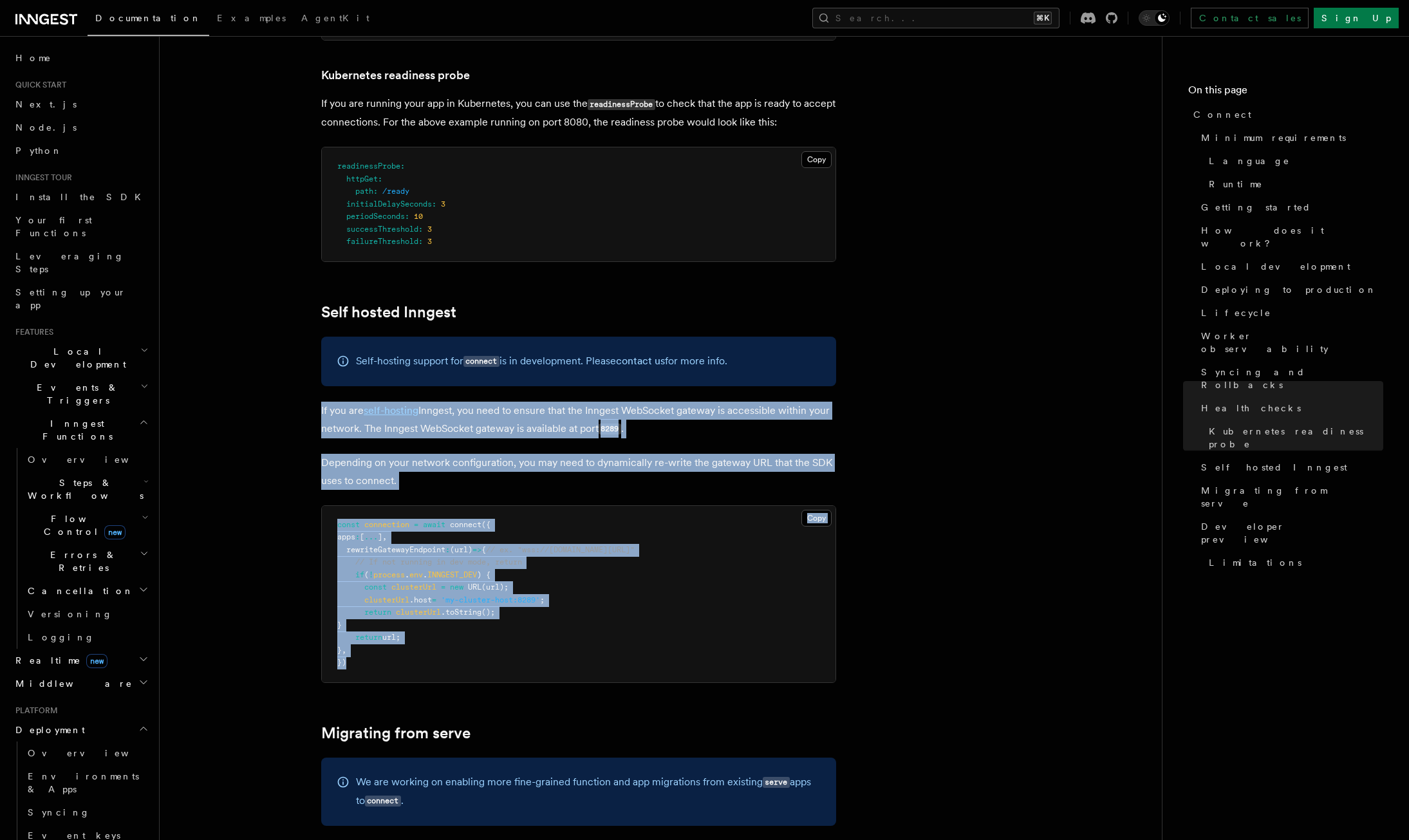
drag, startPoint x: 321, startPoint y: 513, endPoint x: 540, endPoint y: 586, distance: 230.8
copy article "If you are self-hosting Inngest, you need to ensure that the Inngest WebSocket …"
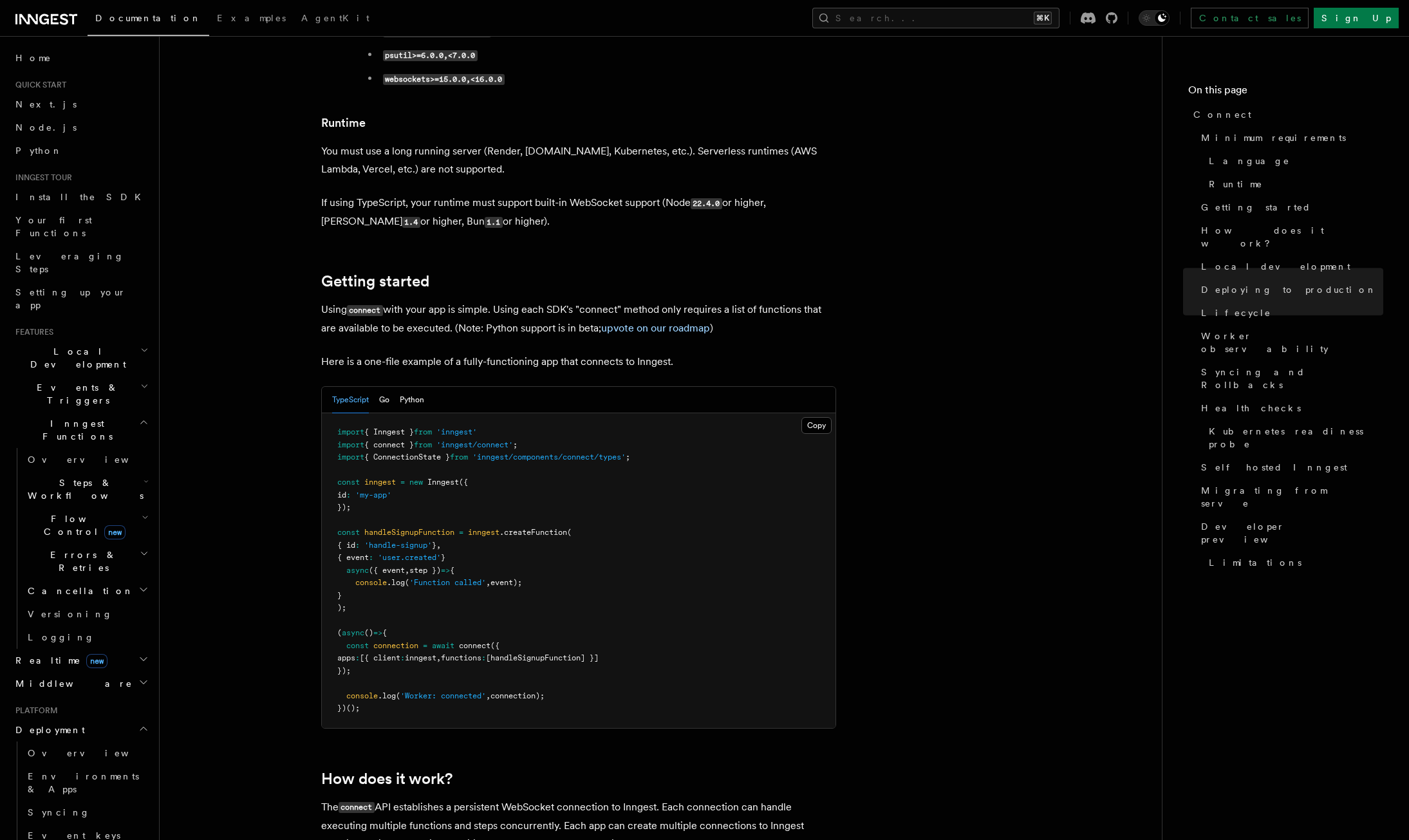
scroll to position [0, 0]
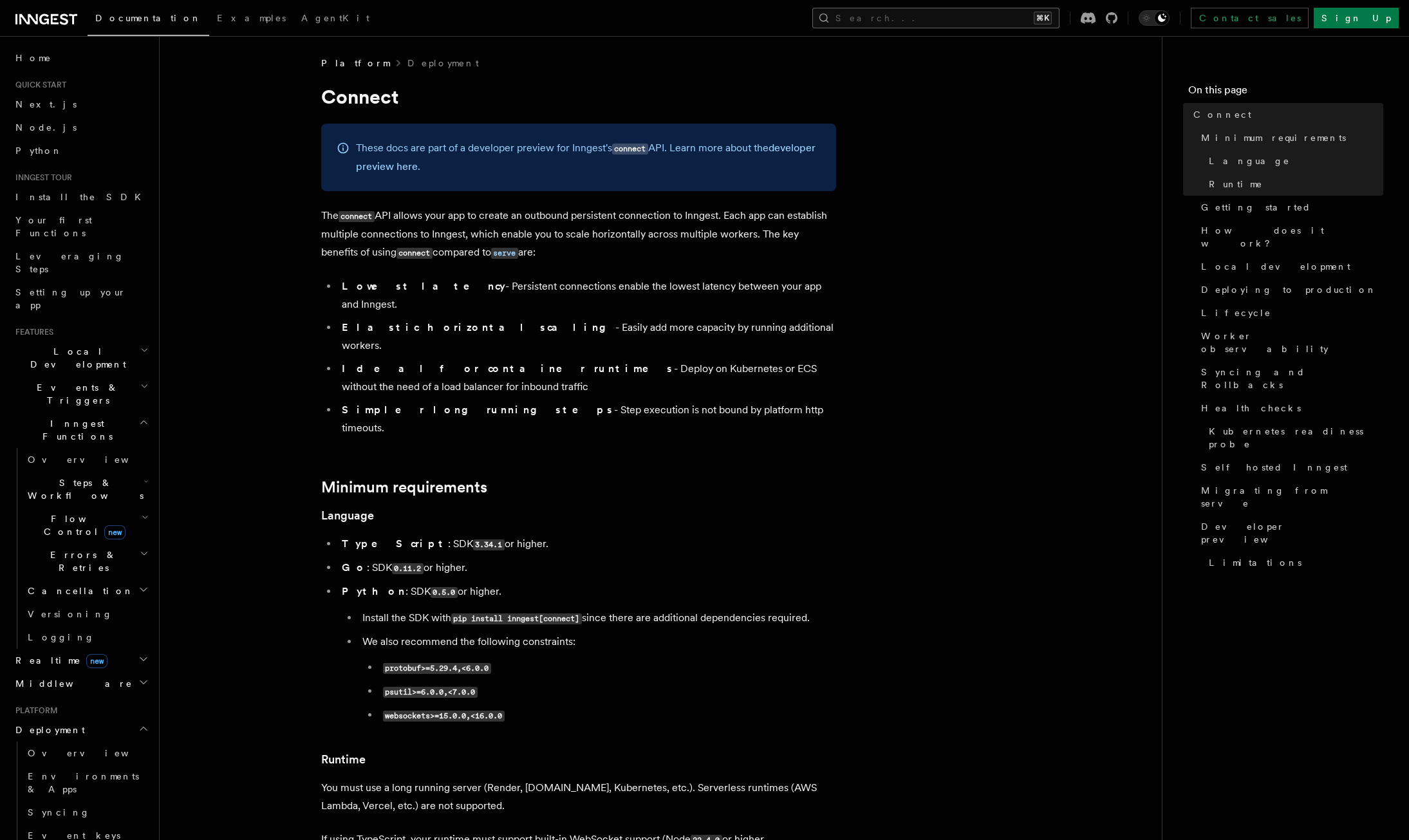
click at [1026, 28] on div "Documentation Examples AgentKit Search... ⌘K Contact sales Sign Up" at bounding box center [704, 18] width 1409 height 36
click at [1024, 24] on button "Search... ⌘K" at bounding box center [936, 18] width 247 height 21
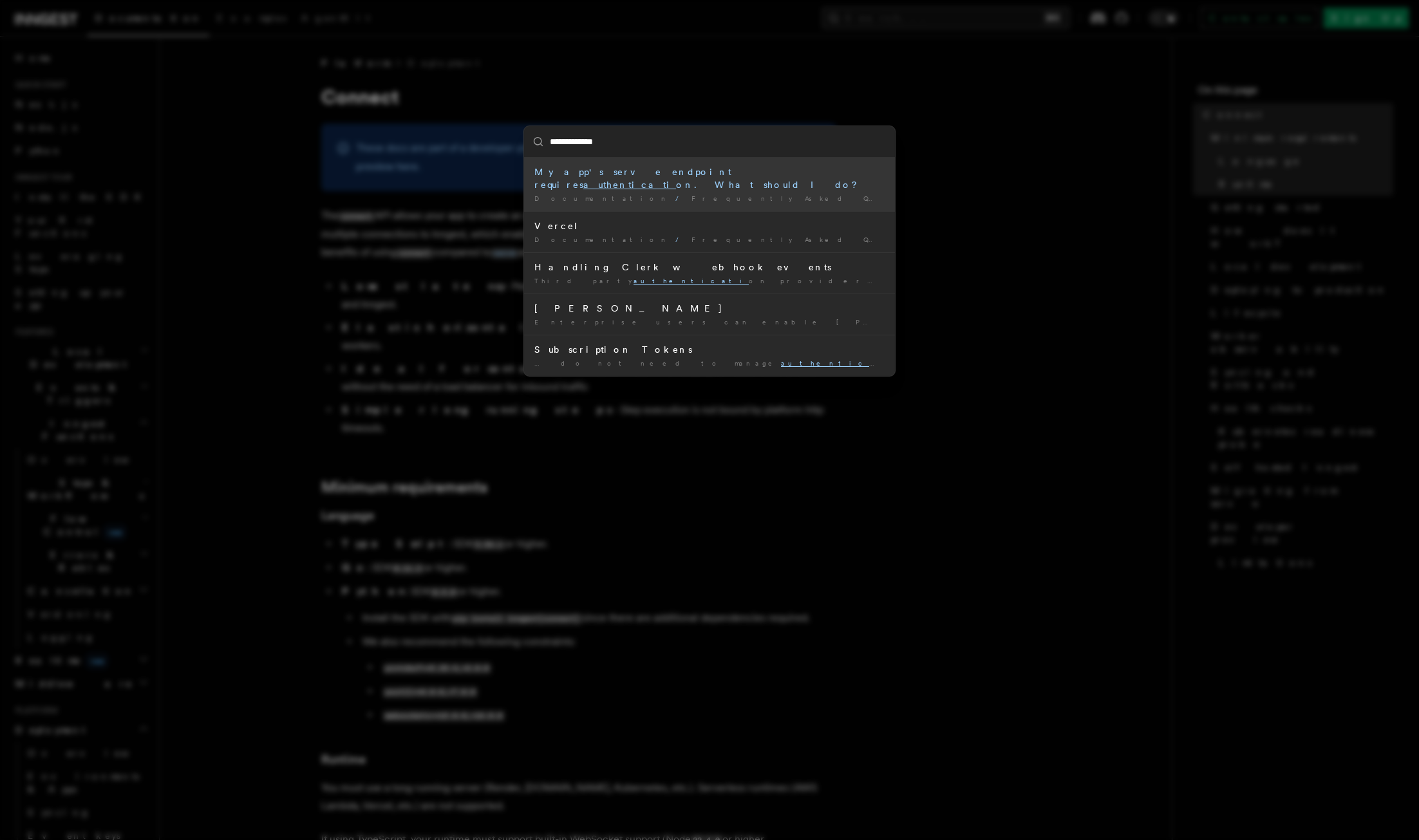
type input "**********"
click at [617, 169] on div "My app's serve endpoint requires authentication . What should I do?" at bounding box center [710, 179] width 350 height 26
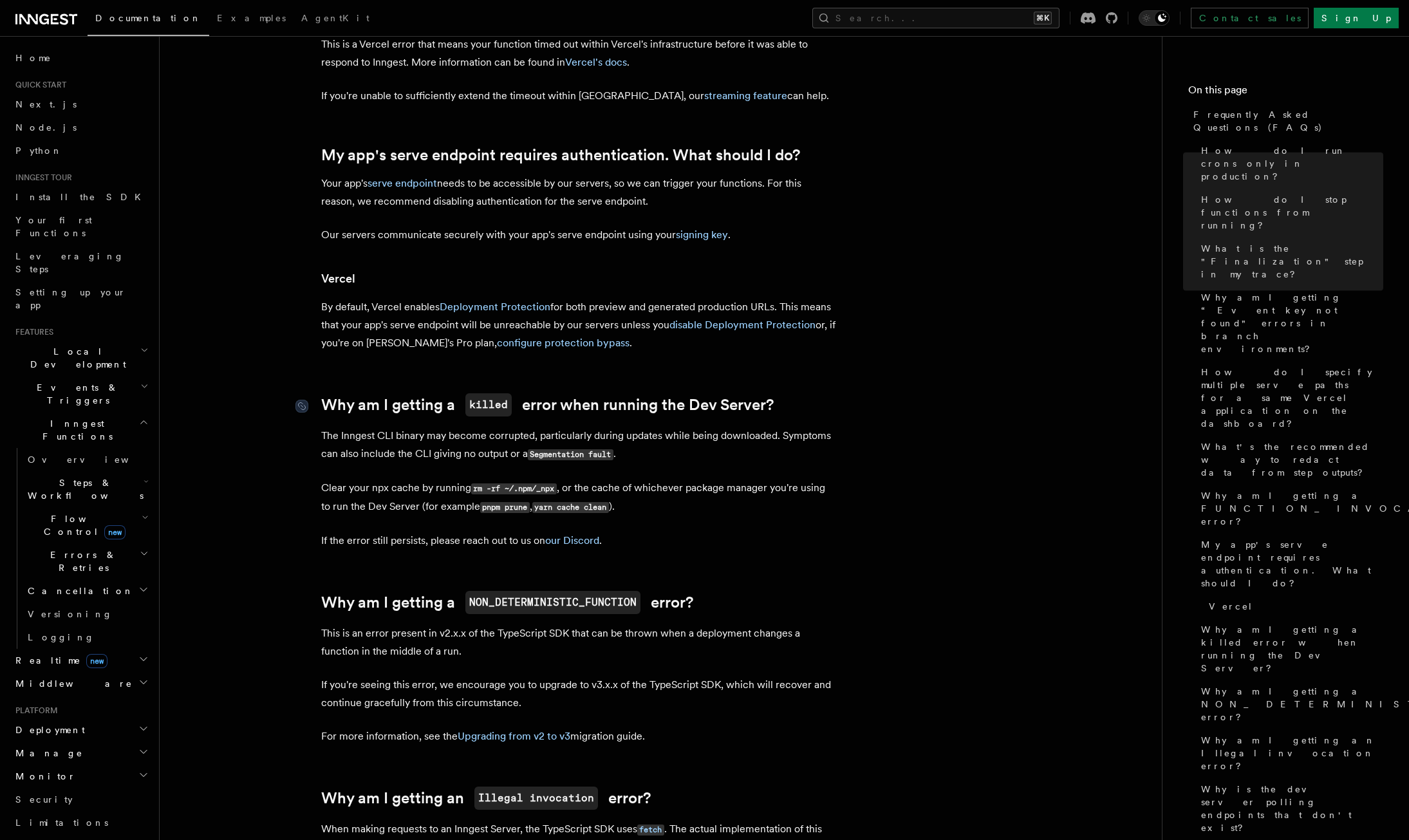
scroll to position [1519, 0]
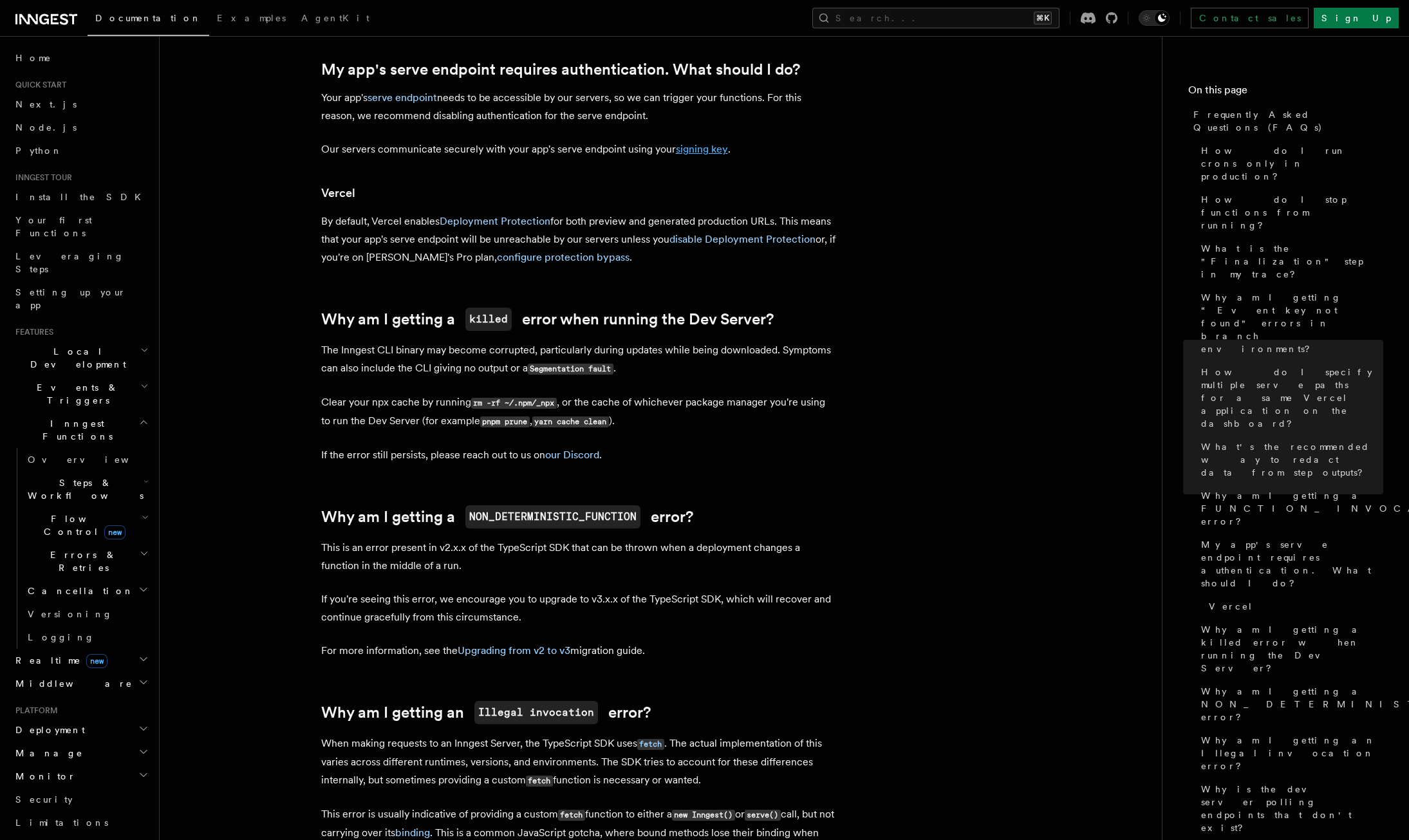
click at [709, 150] on link "signing key" at bounding box center [702, 149] width 52 height 12
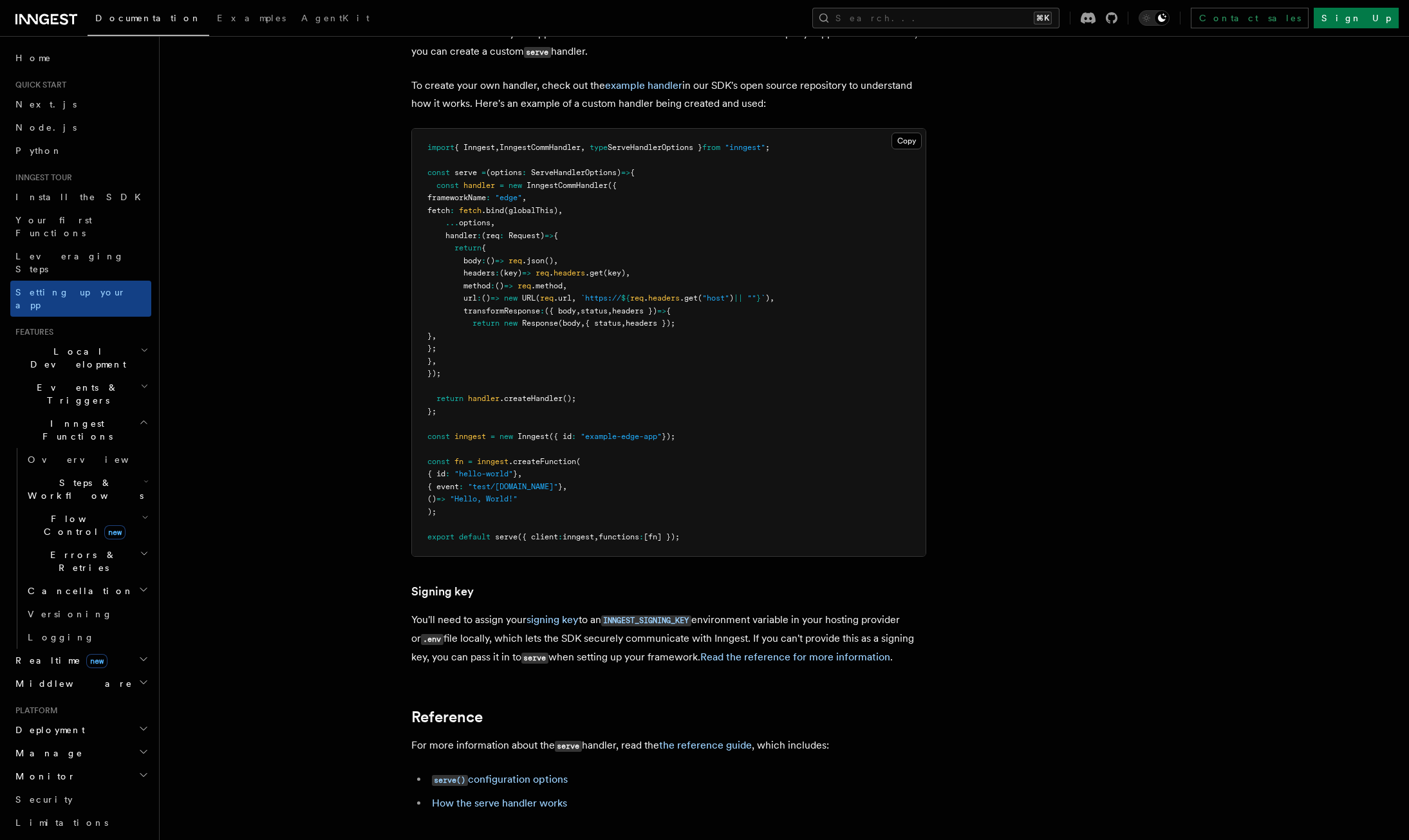
scroll to position [10601, 0]
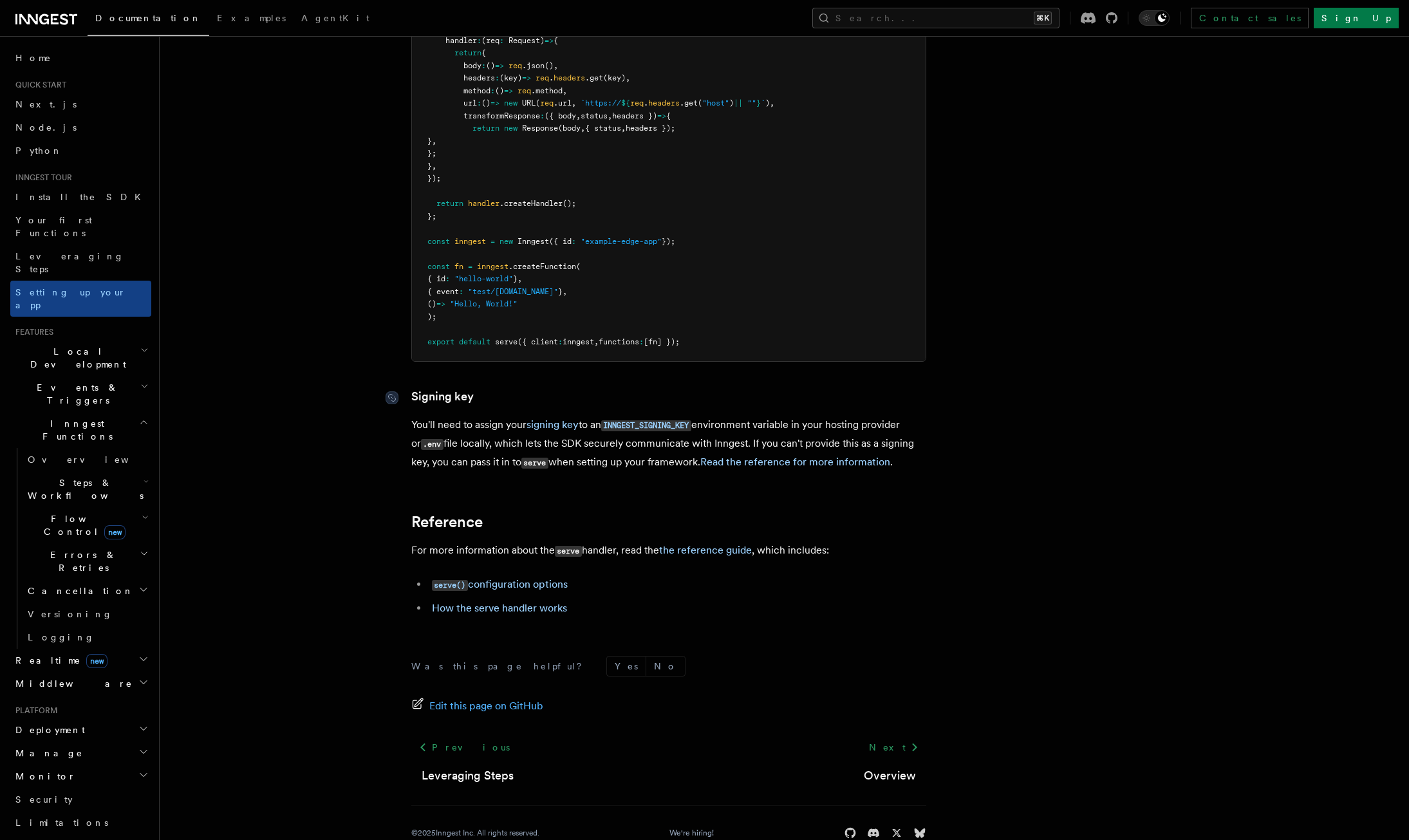
click at [423, 387] on link "Signing key" at bounding box center [442, 396] width 62 height 18
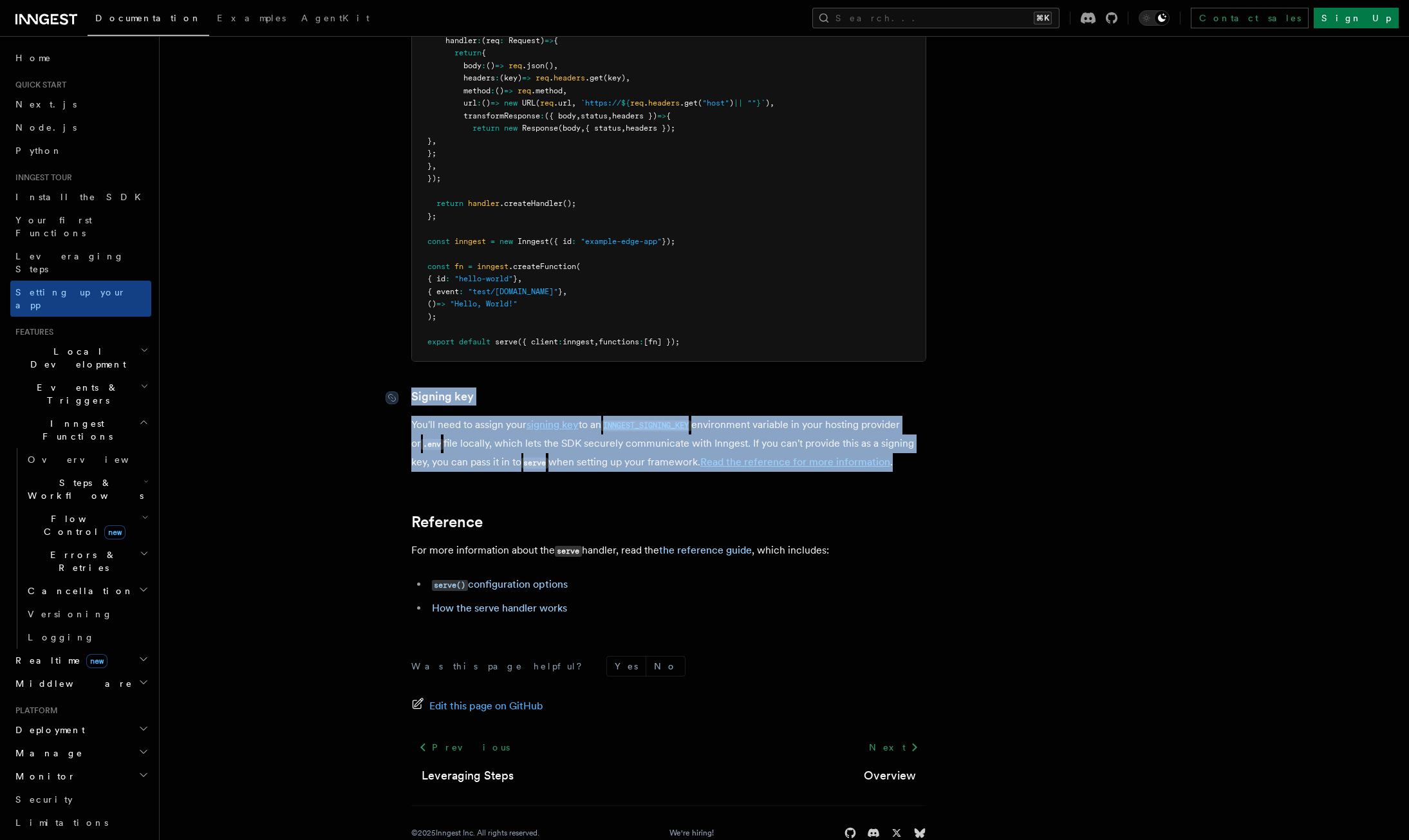
drag, startPoint x: 947, startPoint y: 440, endPoint x: 408, endPoint y: 369, distance: 543.7
copy article "Signing key You'll need to assign your signing key to an INNGEST_SIGNING_KEY en…"
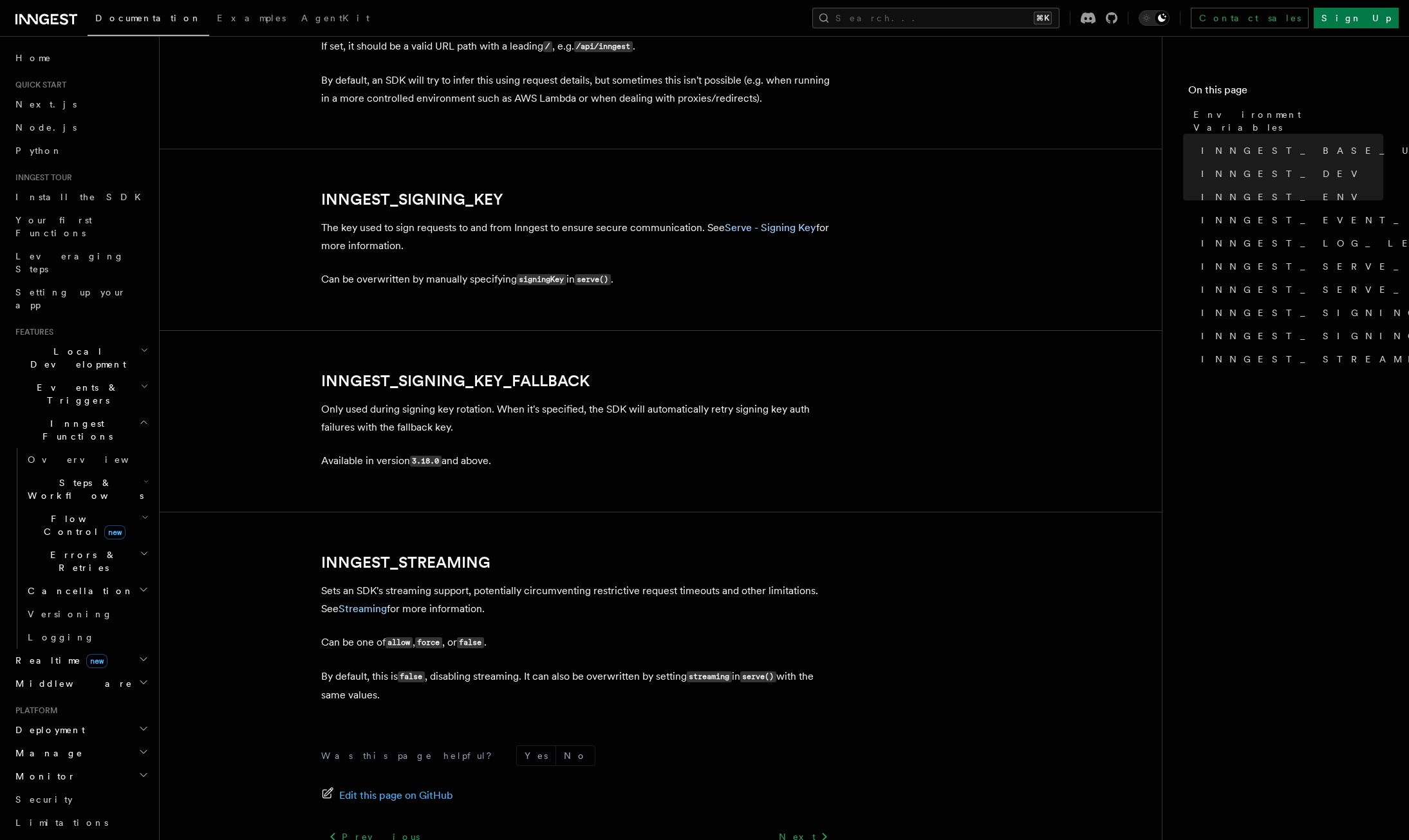
scroll to position [2258, 0]
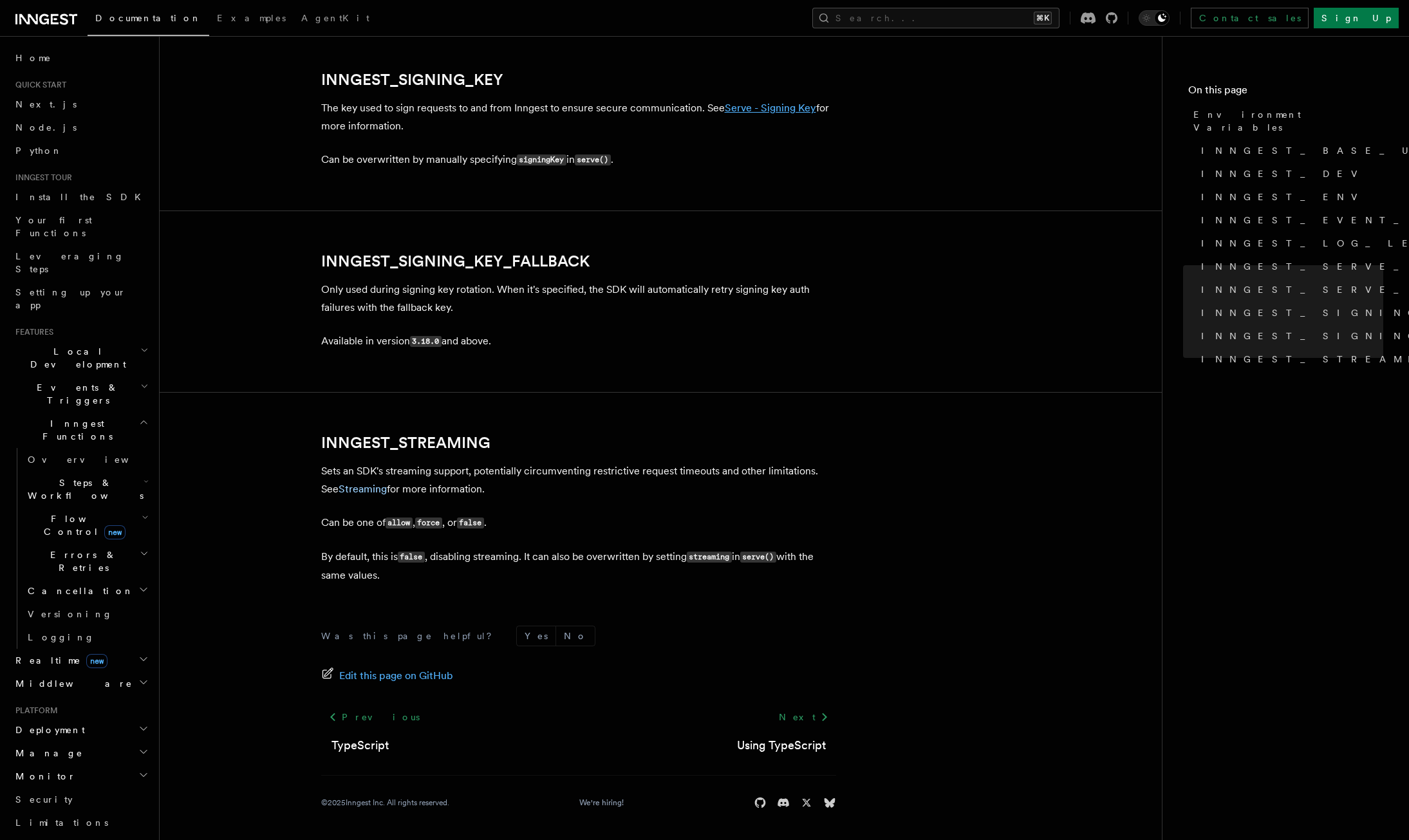
click at [750, 107] on link "Serve - Signing Key" at bounding box center [771, 108] width 92 height 12
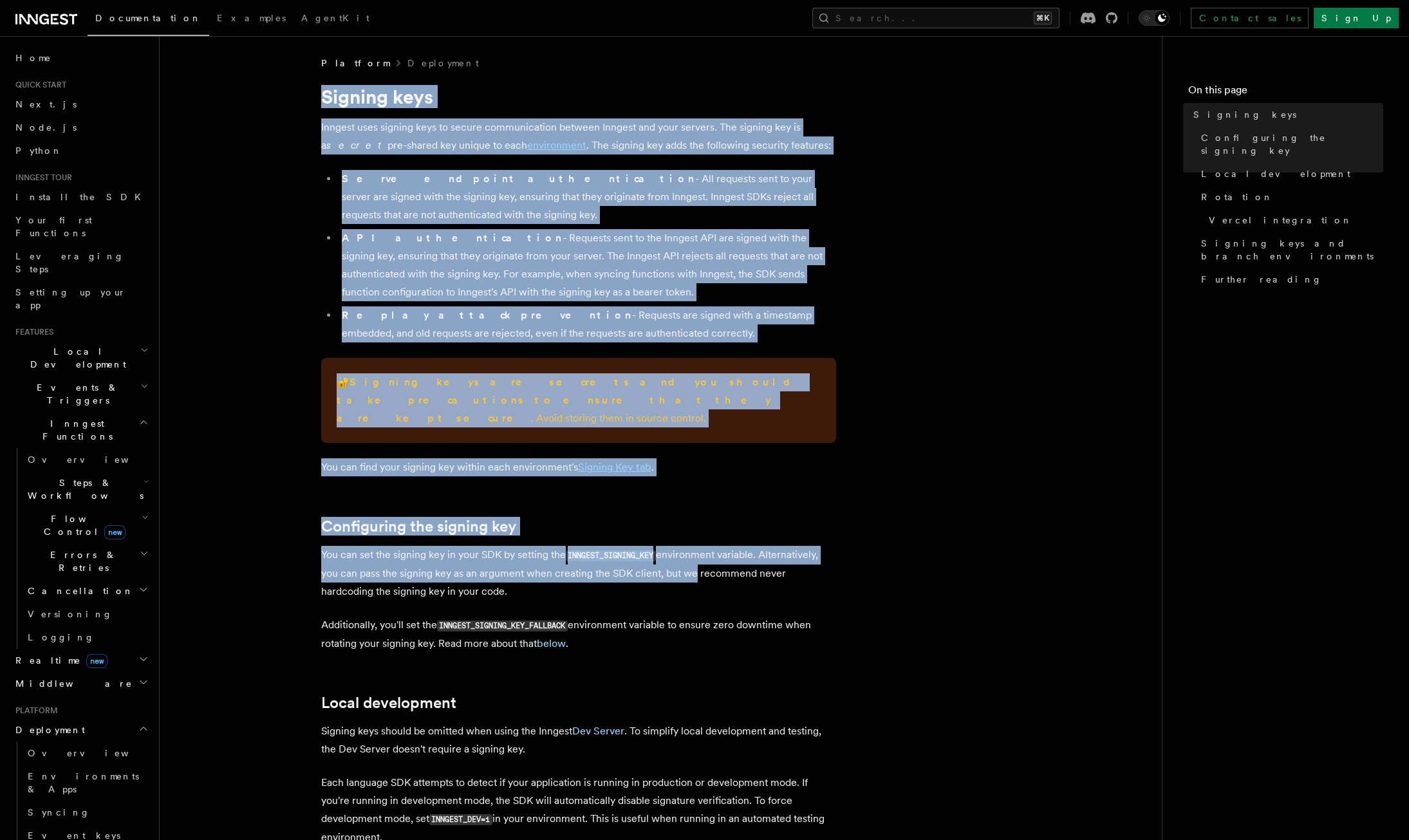
drag, startPoint x: 327, startPoint y: 89, endPoint x: 687, endPoint y: 551, distance: 585.7
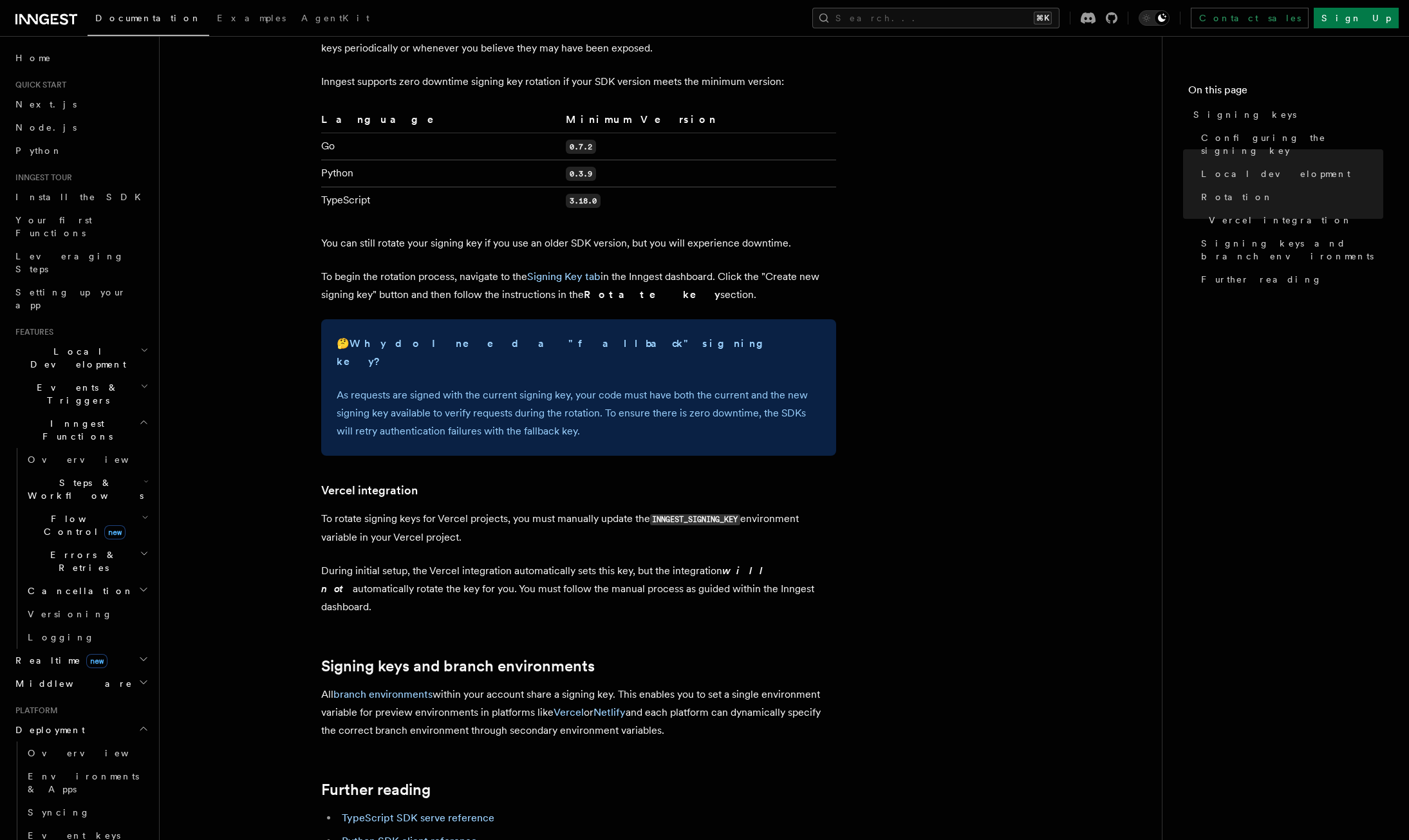
scroll to position [1106, 0]
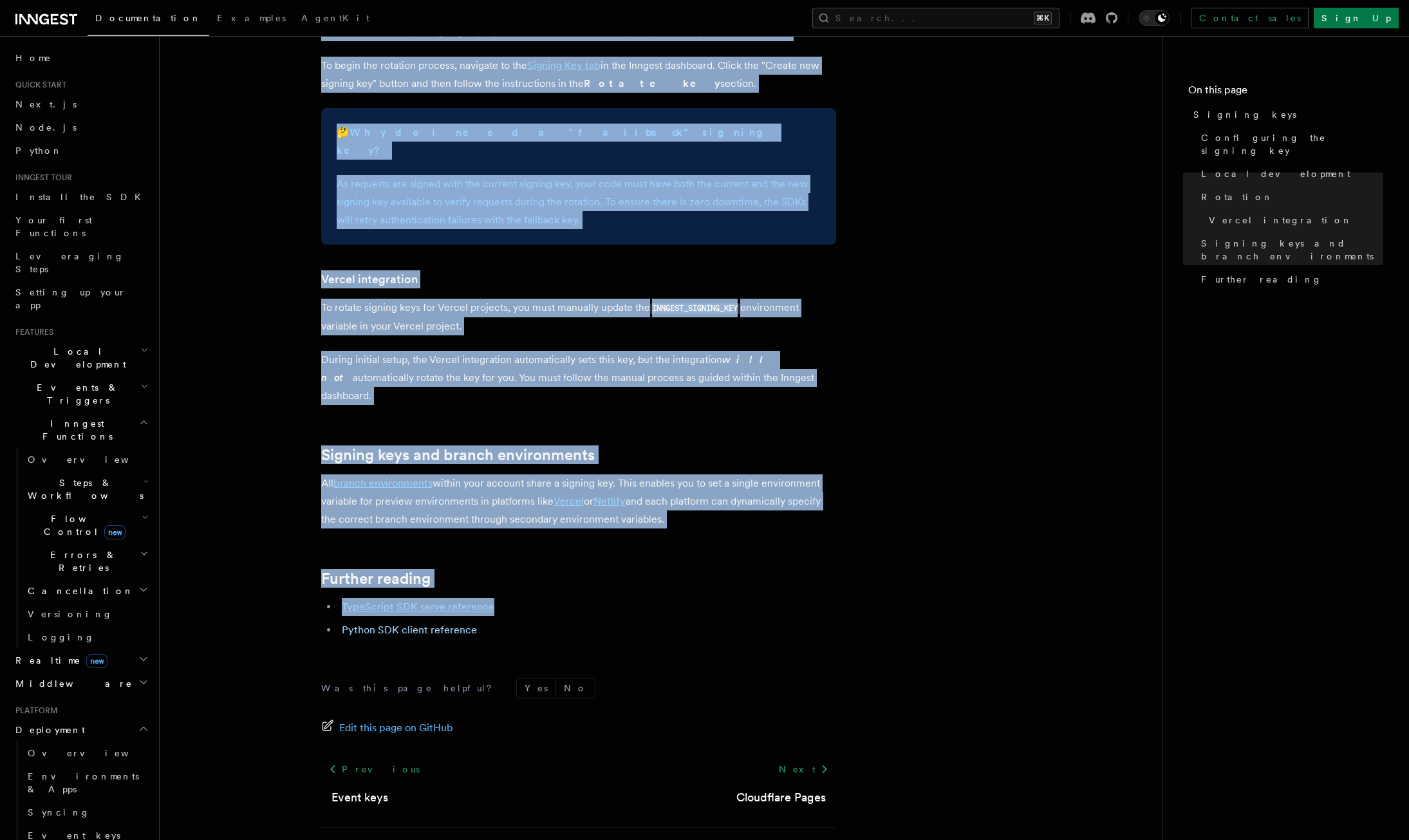
click at [703, 598] on li "TypeScript SDK serve reference" at bounding box center [587, 607] width 498 height 18
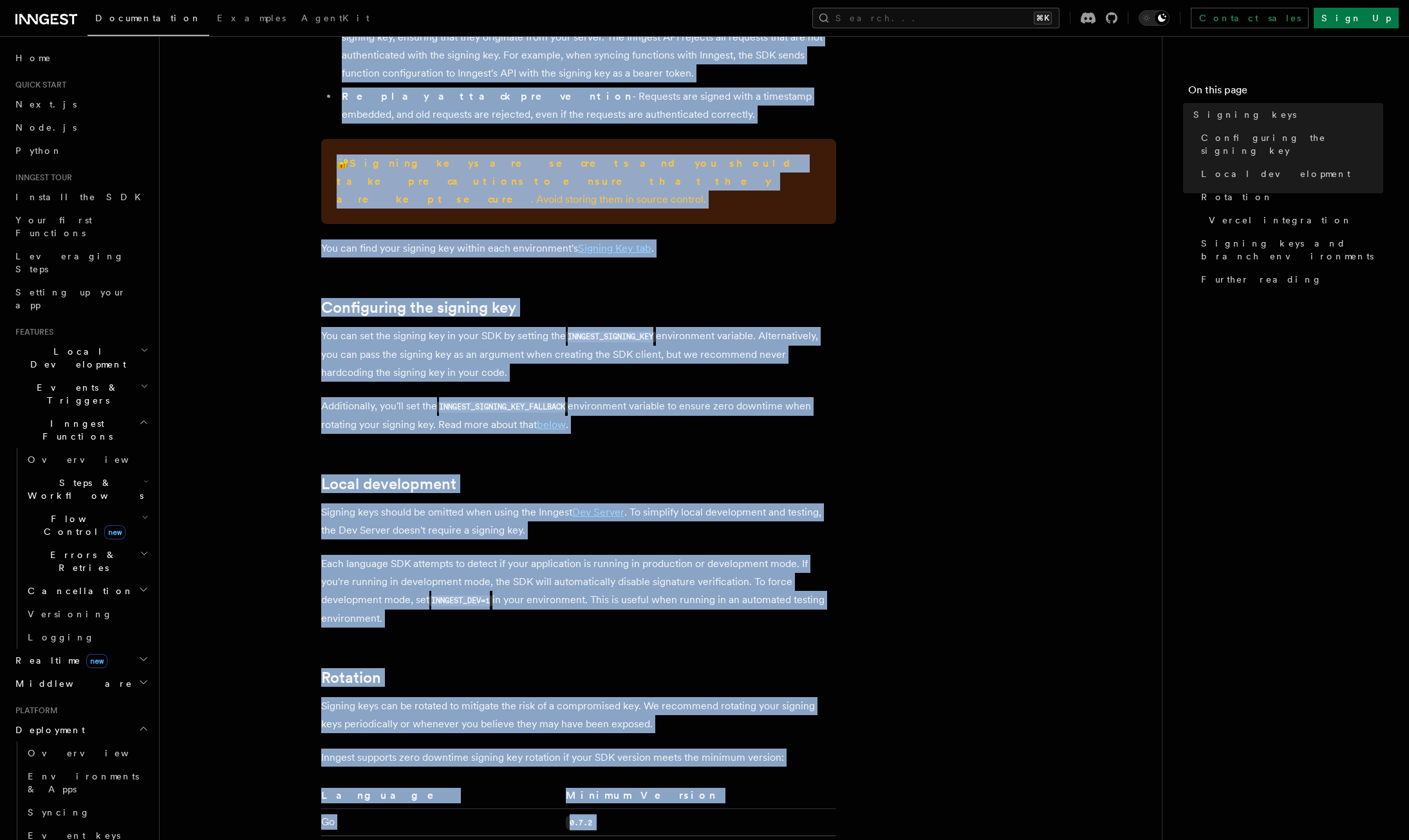
scroll to position [233, 0]
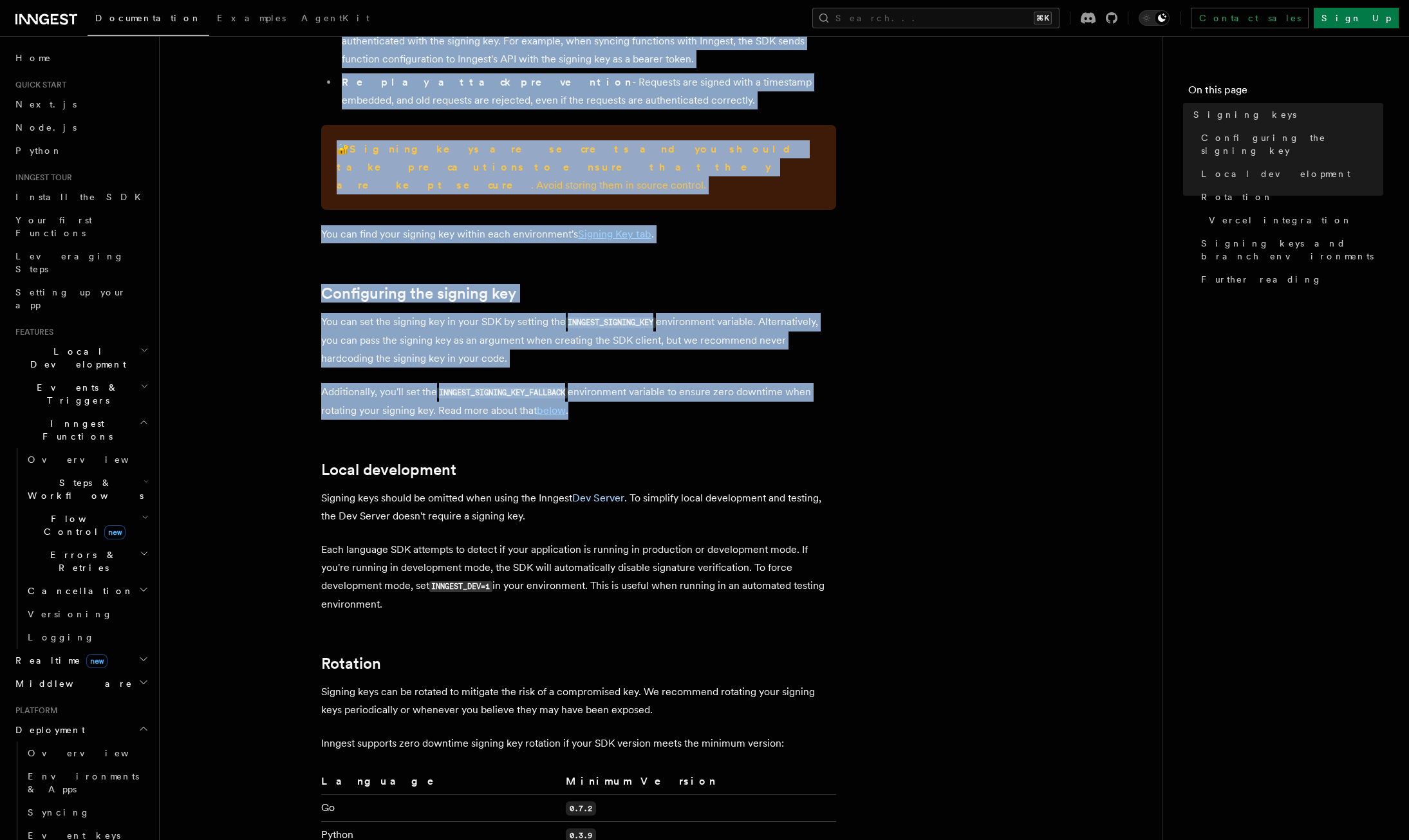
click at [843, 402] on article "Platform Deployment Signing keys Inngest uses signing keys to secure communicat…" at bounding box center [660, 794] width 961 height 1941
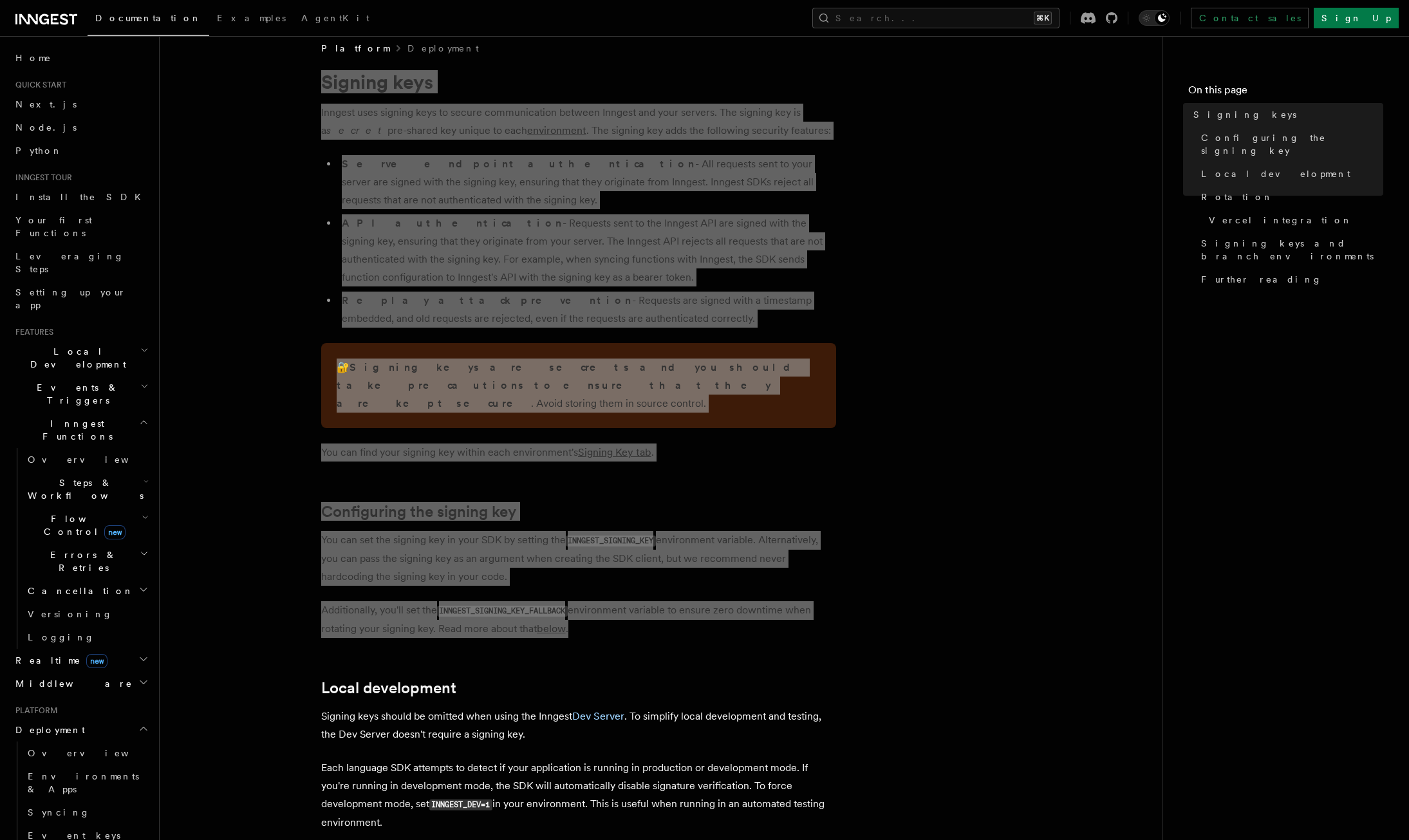
scroll to position [0, 0]
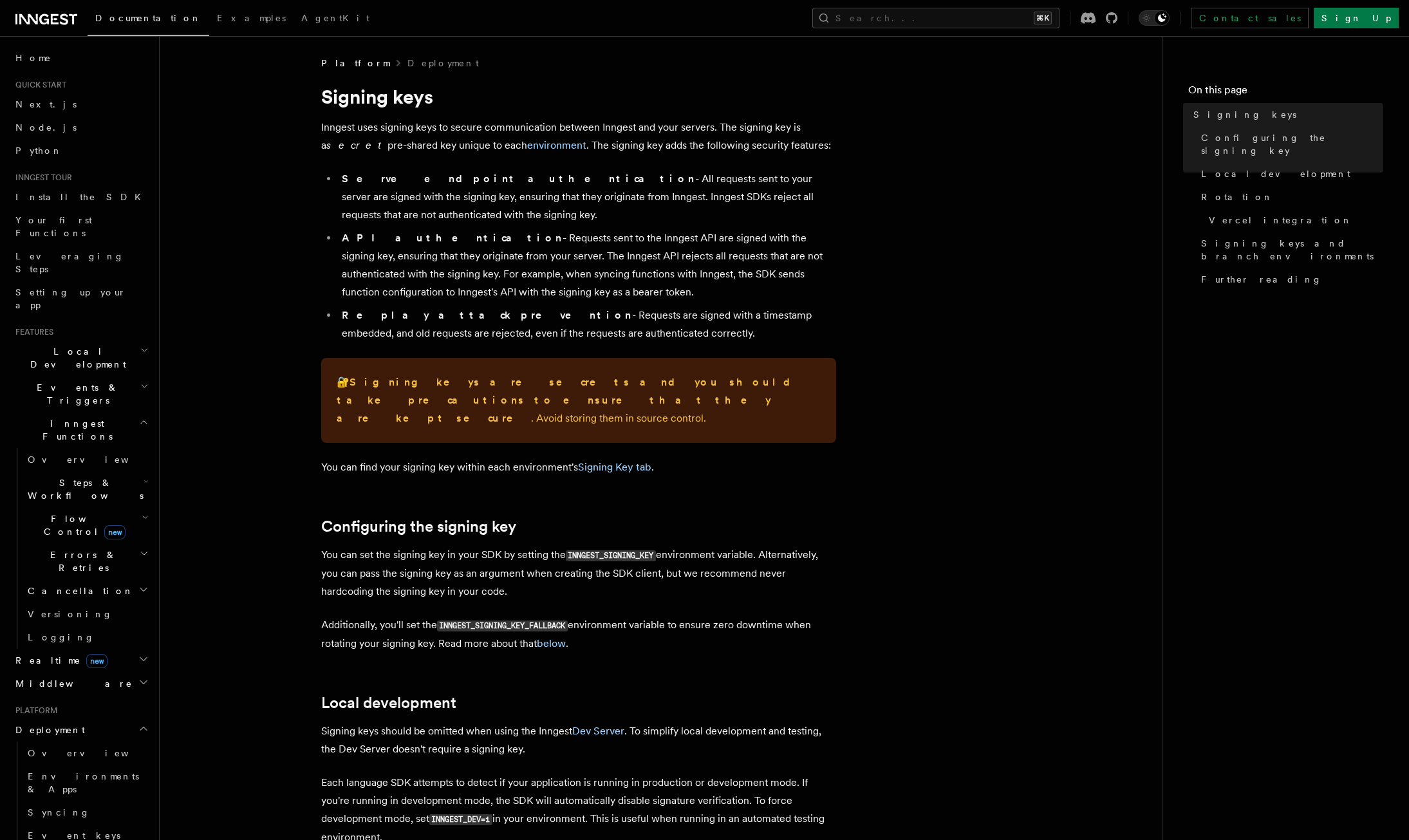
click at [614, 722] on p "Signing keys should be omitted when using the Inngest Dev Server . To simplify …" at bounding box center [579, 740] width 515 height 36
click at [609, 722] on p "Signing keys should be omitted when using the Inngest Dev Server . To simplify …" at bounding box center [579, 740] width 515 height 36
click at [609, 725] on link "Dev Server" at bounding box center [598, 731] width 52 height 12
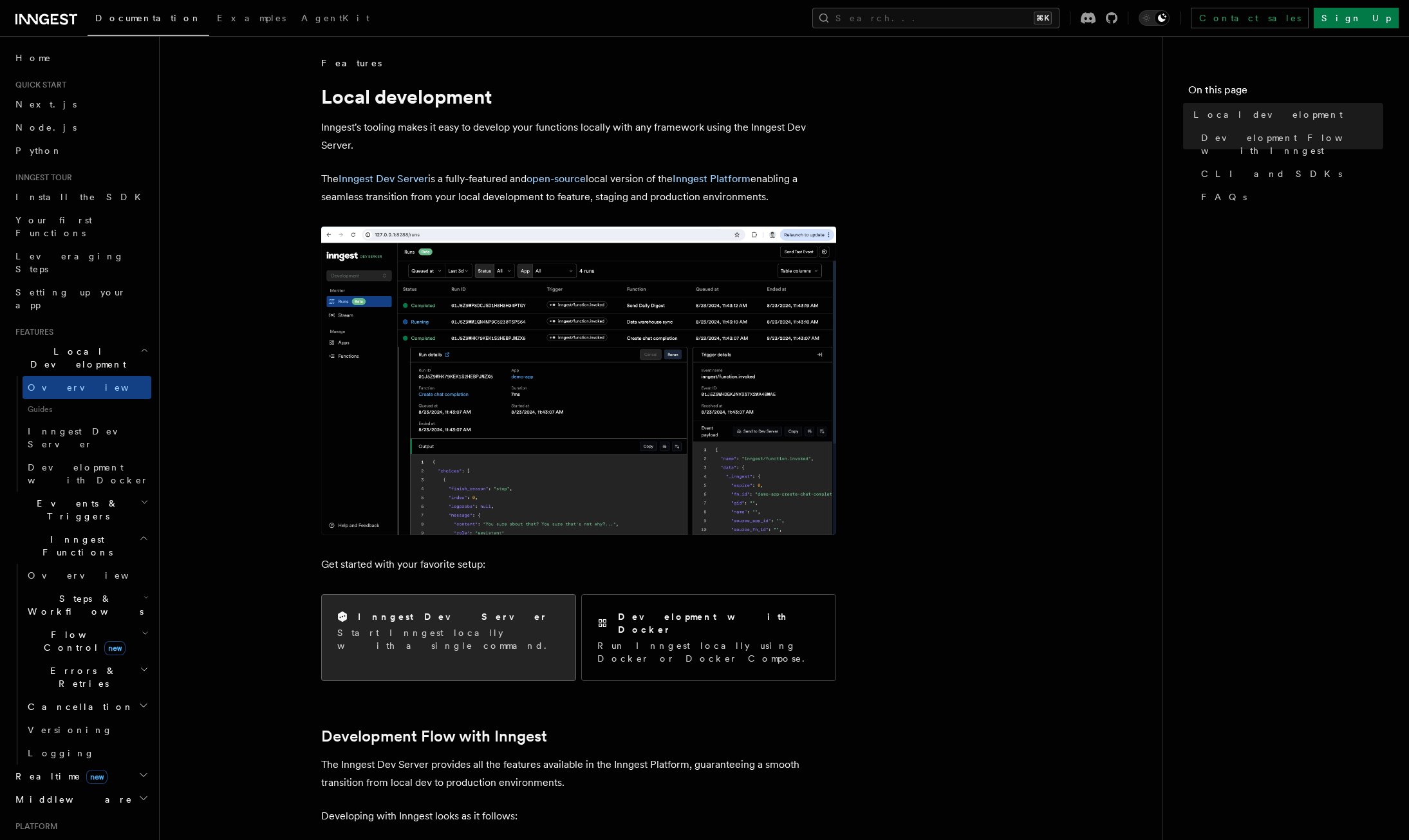
click at [401, 614] on h2 "Inngest Dev Server" at bounding box center [453, 616] width 190 height 13
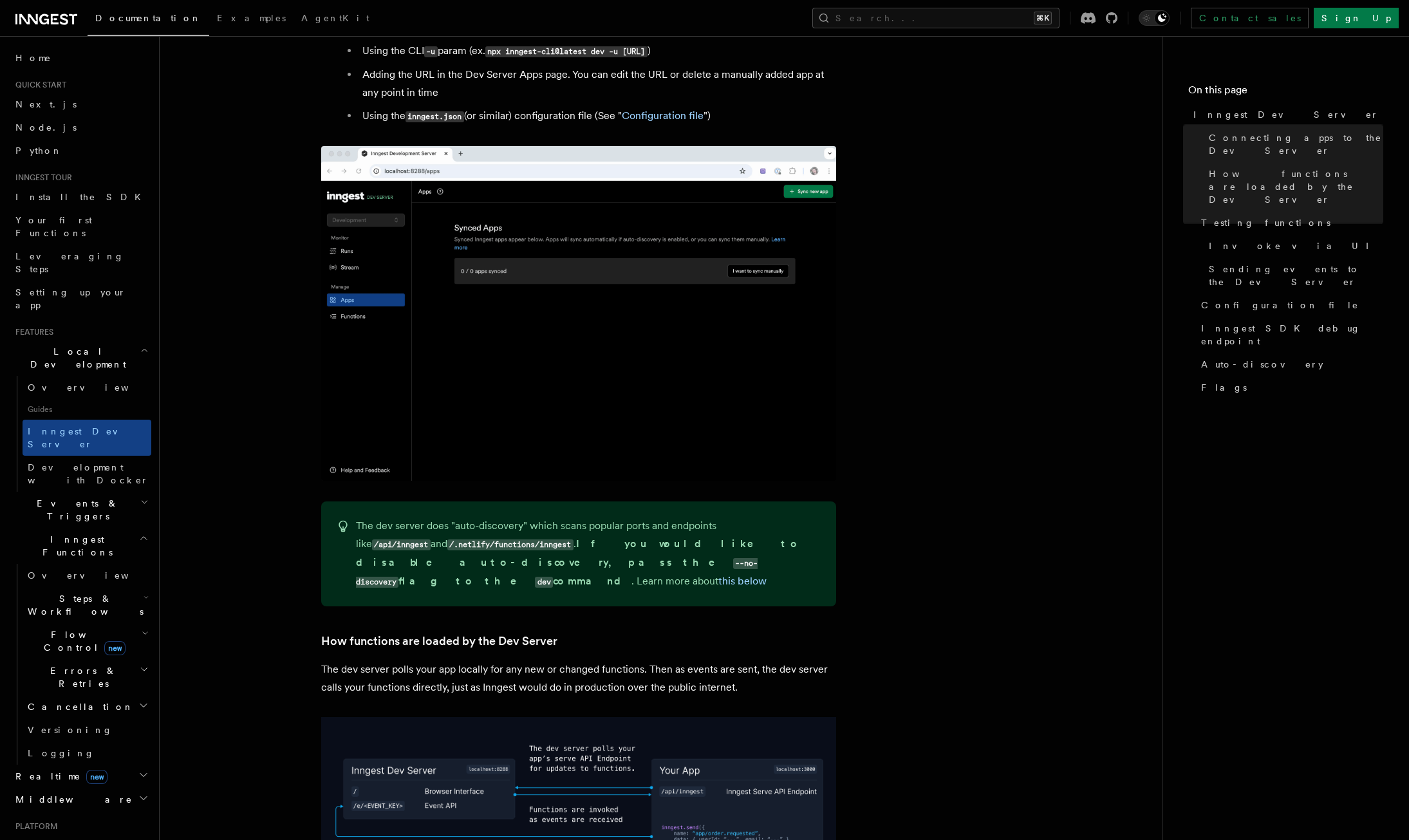
scroll to position [62, 0]
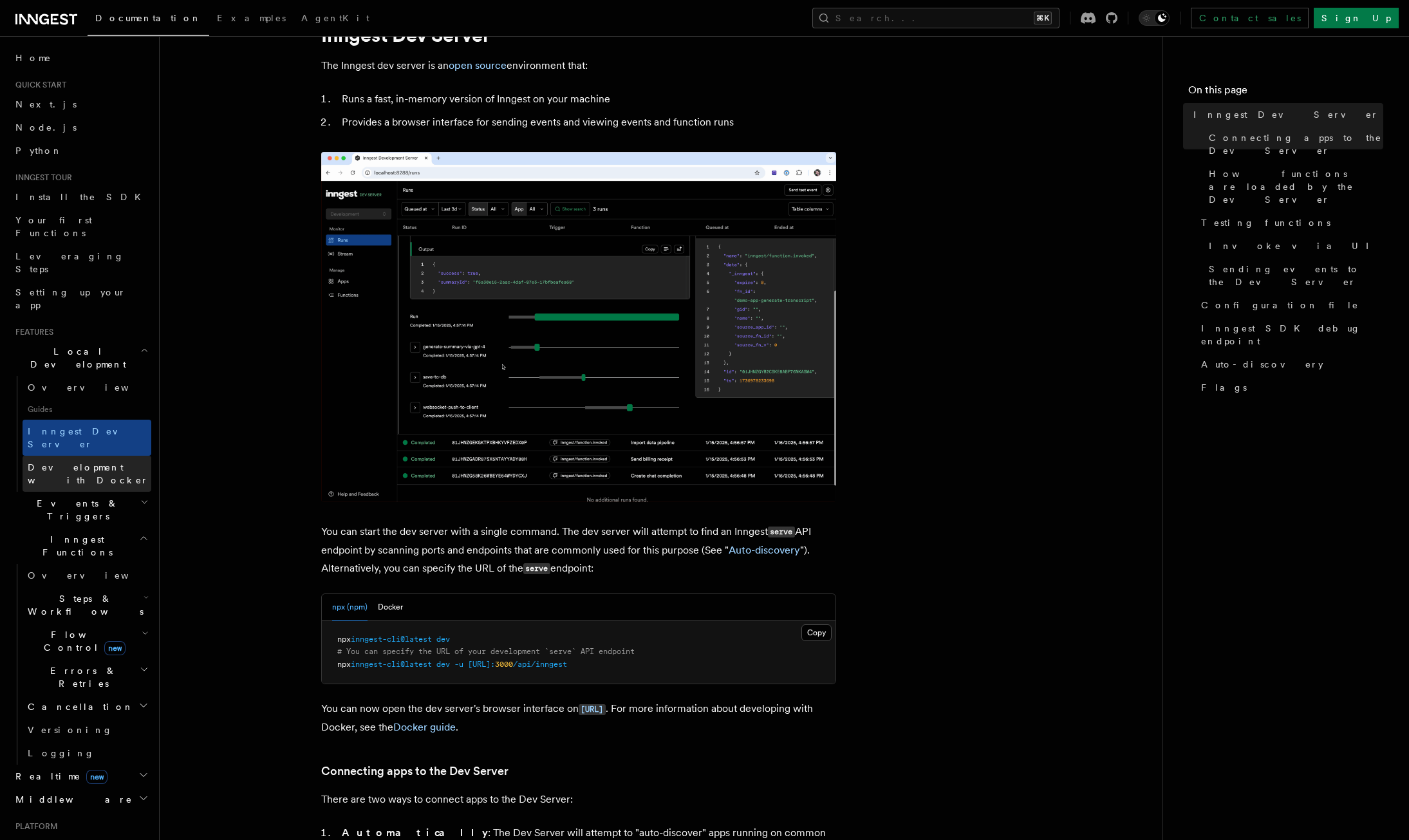
click at [96, 462] on span "Development with Docker" at bounding box center [88, 474] width 121 height 23
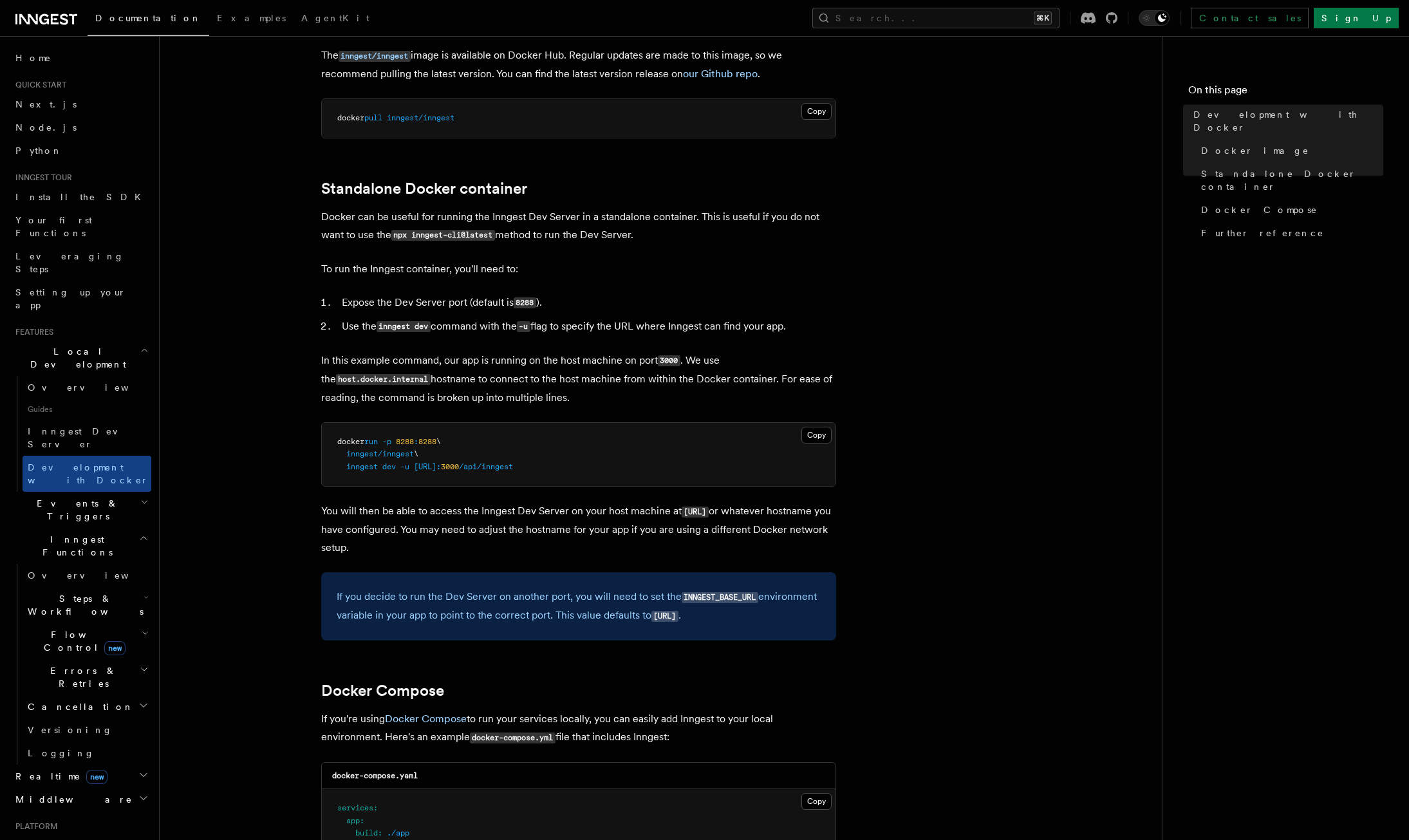
scroll to position [249, 0]
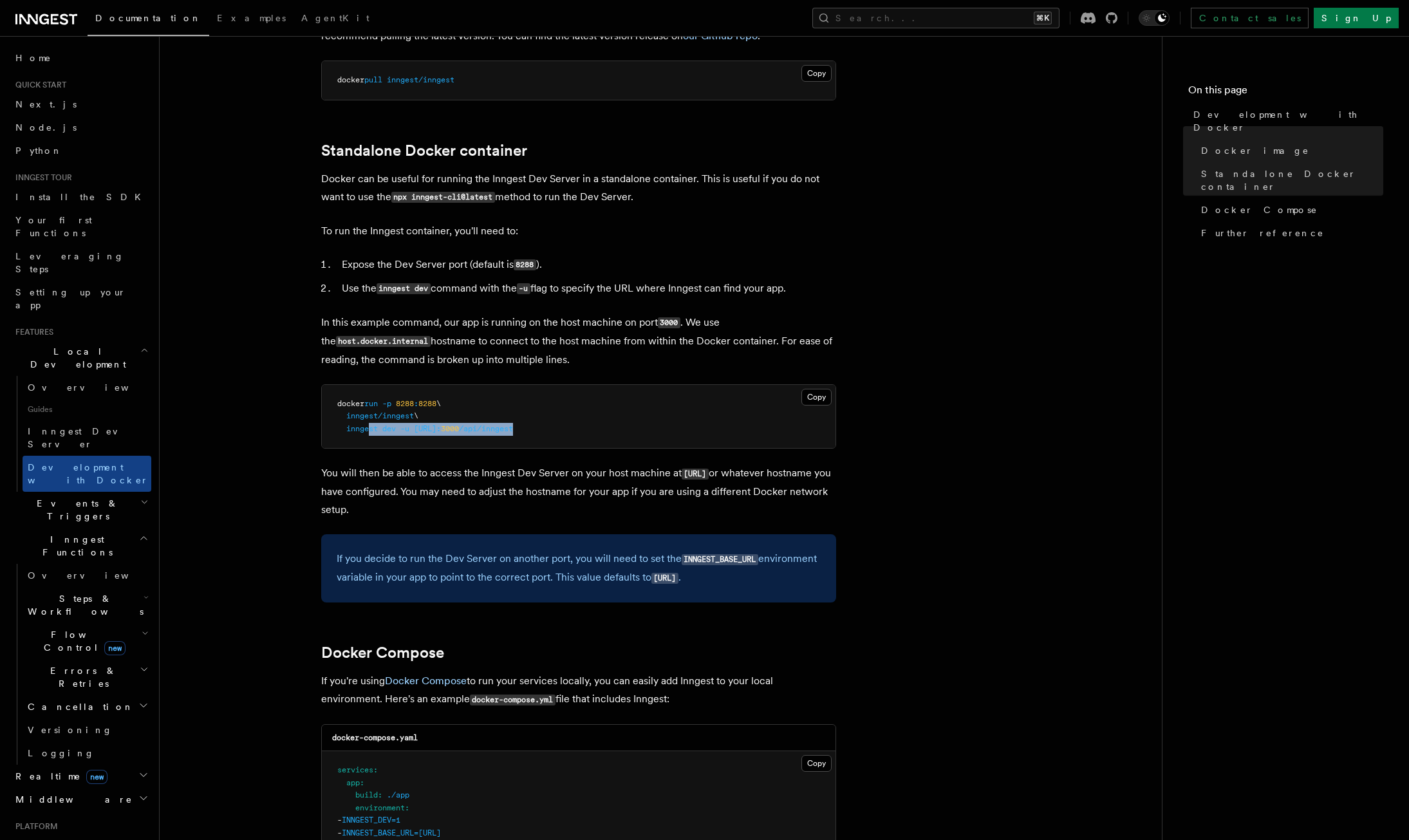
drag, startPoint x: 642, startPoint y: 430, endPoint x: 368, endPoint y: 428, distance: 274.0
click at [368, 428] on pre "docker run -p 8288 : 8288 \ inngest/inngest \ inngest dev -u [URL]: 3000 /api/i…" at bounding box center [579, 417] width 514 height 64
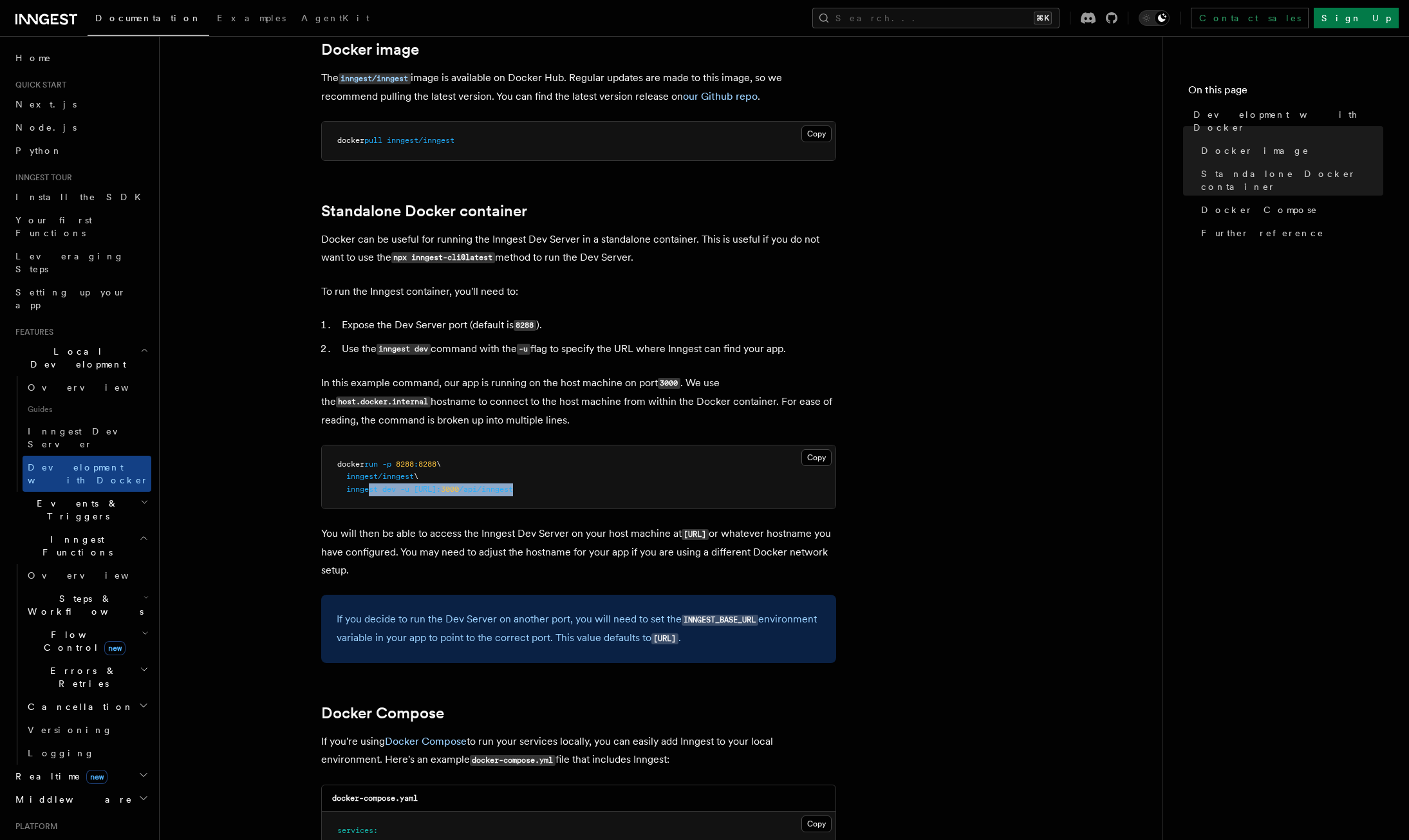
scroll to position [0, 0]
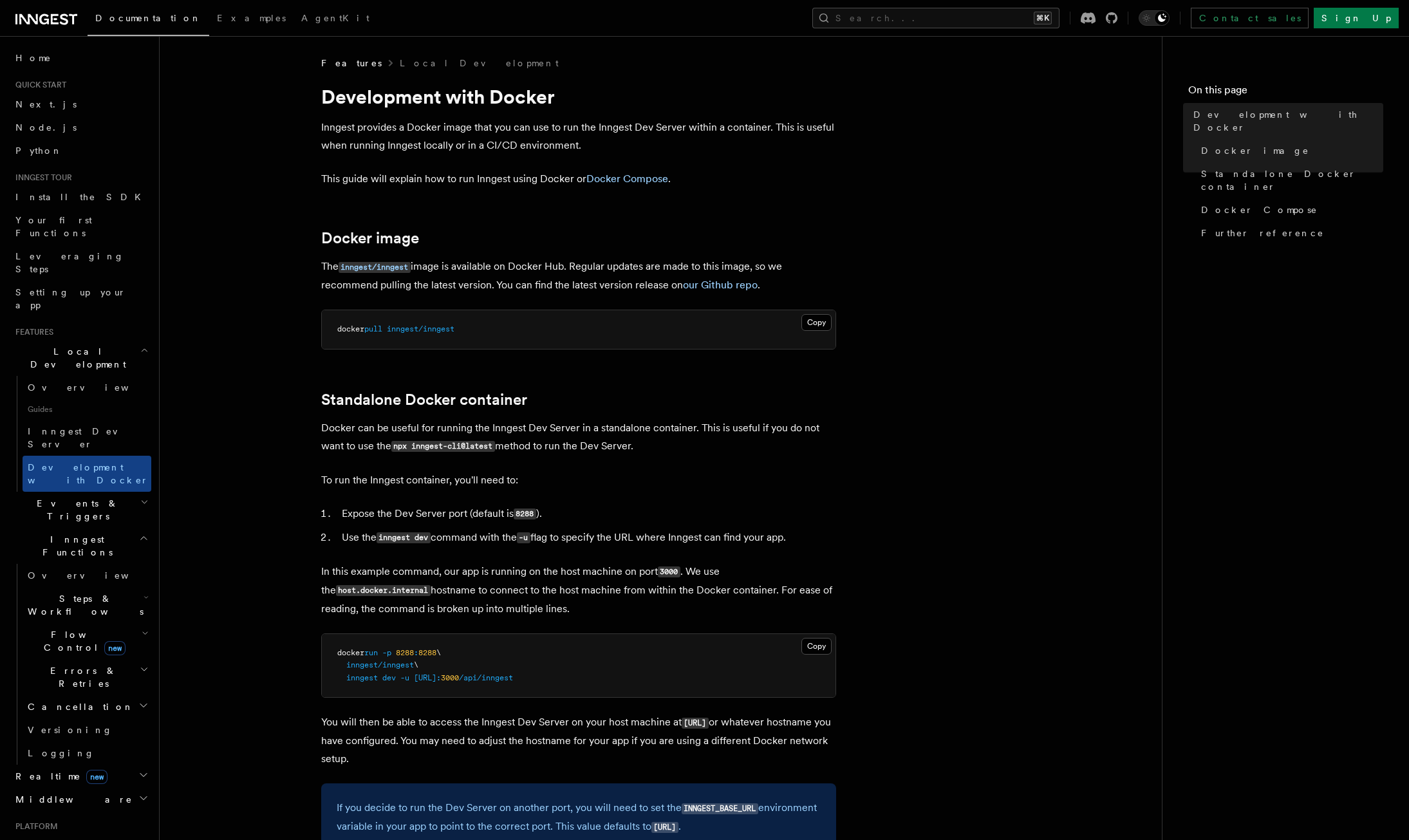
click at [707, 670] on pre "docker run -p 8288 : 8288 \ inngest/inngest \ inngest dev -u [URL]: 3000 /api/i…" at bounding box center [579, 666] width 514 height 64
drag, startPoint x: 578, startPoint y: 693, endPoint x: 417, endPoint y: 683, distance: 161.3
click at [414, 683] on pre "docker run -p 8288 : 8288 \ inngest/inngest \ inngest dev -u [URL]: 3000 /api/i…" at bounding box center [579, 666] width 514 height 64
copy span "[URL]: 3000 /api/inngest"
click at [656, 670] on pre "docker run -p 8288 : 8288 \ inngest/inngest \ inngest dev -u [URL]: 3000 /api/i…" at bounding box center [579, 666] width 514 height 64
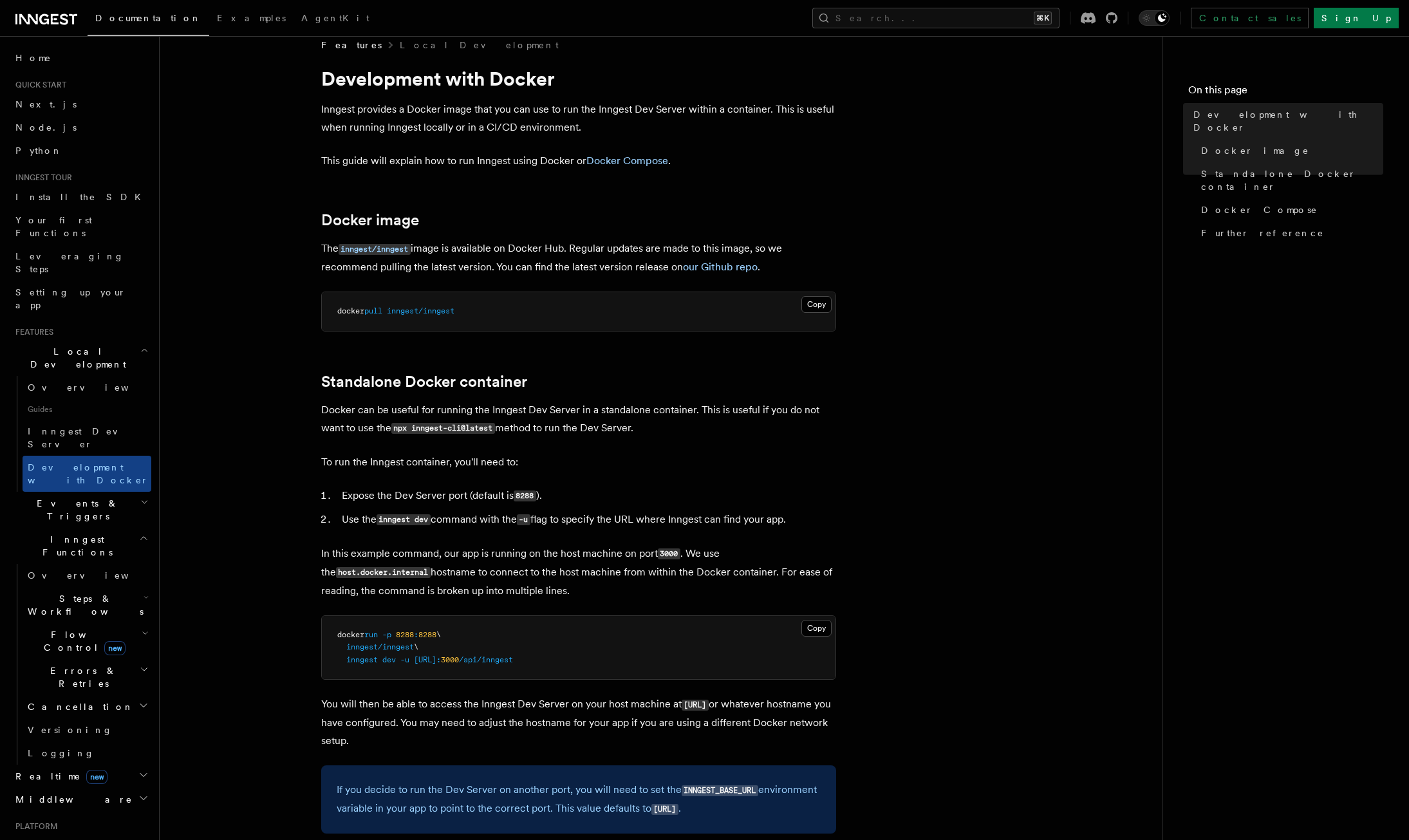
scroll to position [19, 0]
click at [75, 420] on link "Inngest Dev Server" at bounding box center [87, 438] width 129 height 36
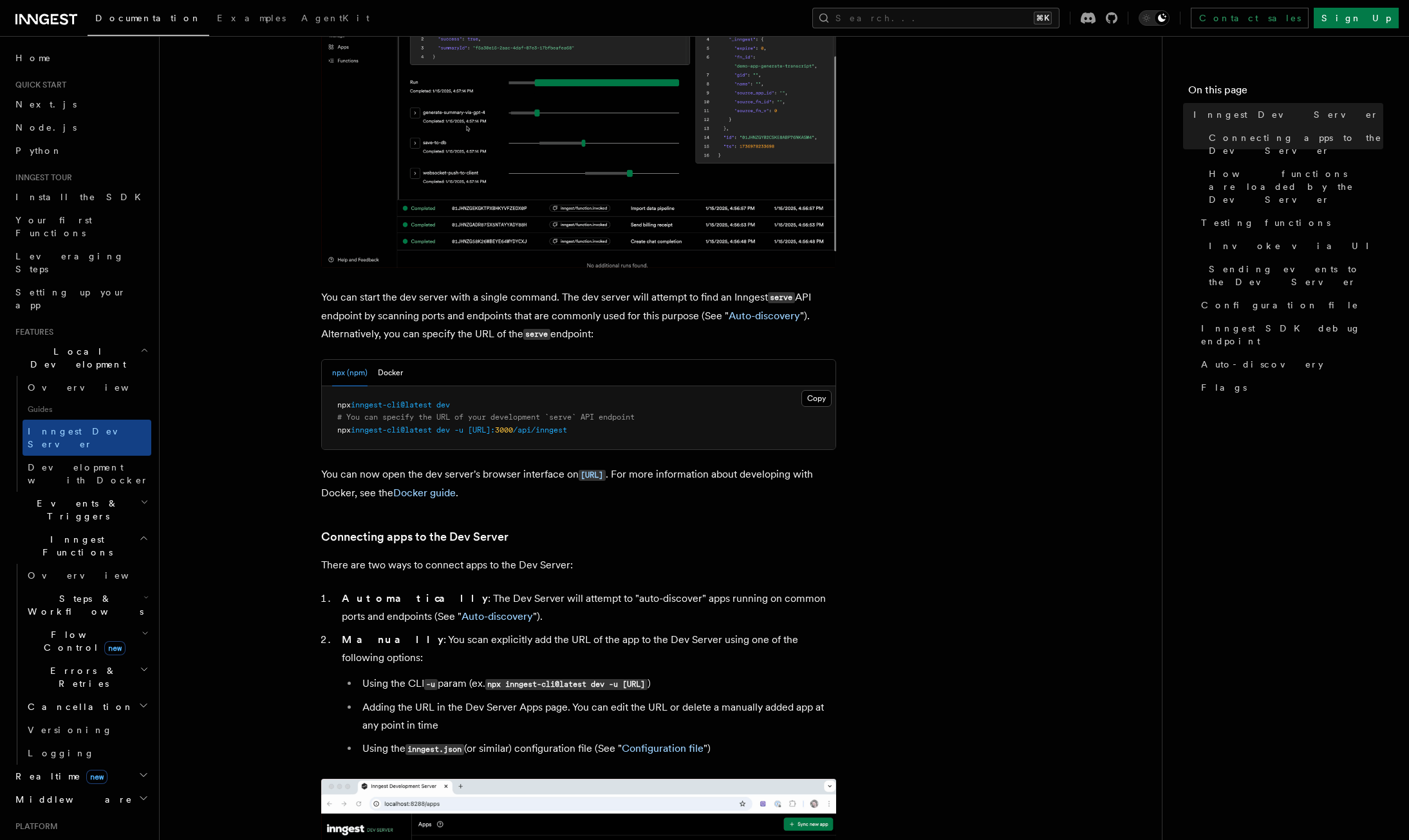
scroll to position [181, 0]
